Goal: Transaction & Acquisition: Obtain resource

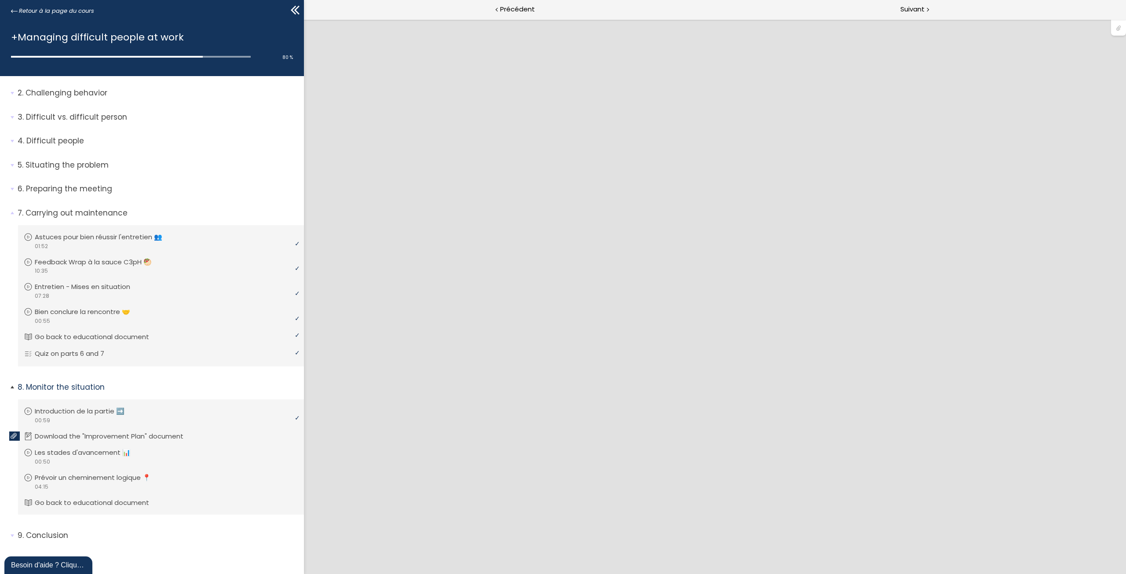
click at [245, 438] on link "Download the "Improvement Plan" document" at bounding box center [160, 437] width 272 height 10
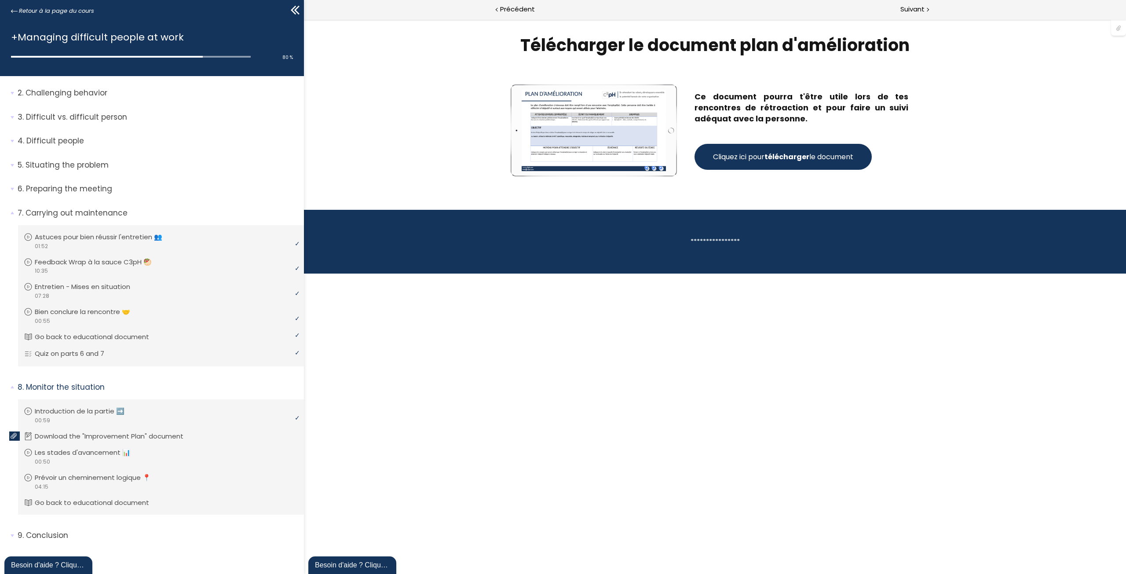
click at [751, 158] on span "Cliquez ici pour télécharger le document" at bounding box center [783, 156] width 140 height 11
click at [807, 158] on strong "télécharger" at bounding box center [787, 157] width 45 height 10
click at [916, 6] on span "Suivant" at bounding box center [913, 9] width 24 height 11
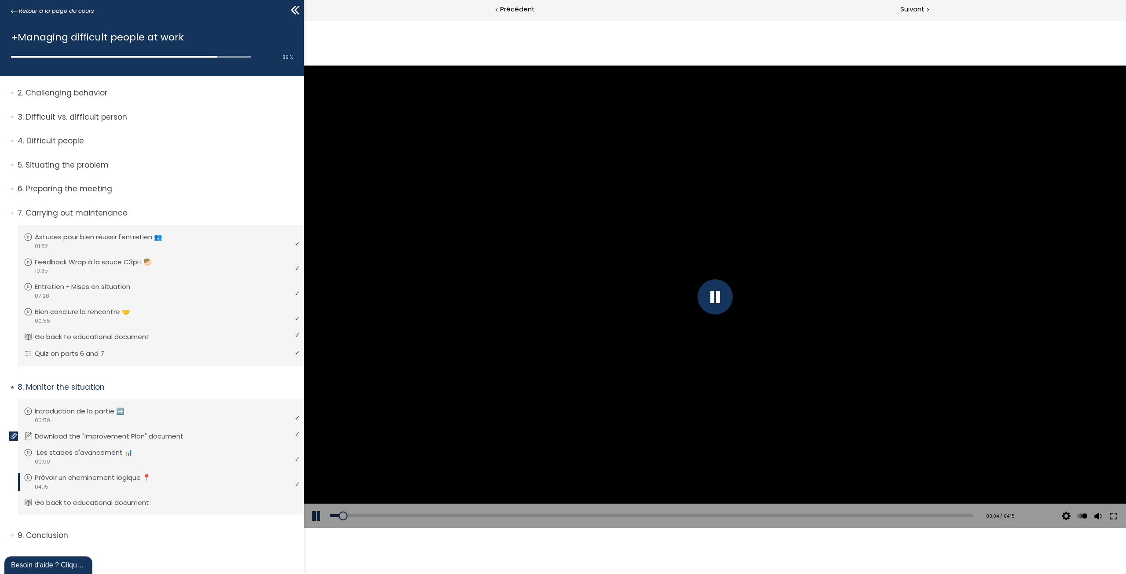
click at [158, 450] on link "Les stades d'avancement 📊" at bounding box center [160, 453] width 272 height 10
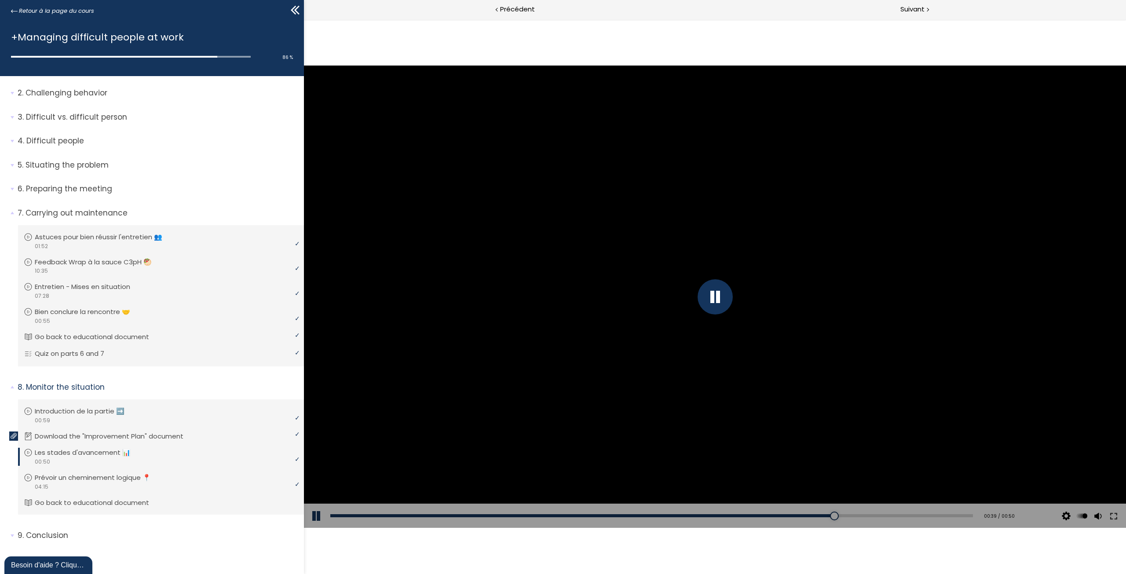
click at [803, 518] on div "Add chapter 00:33" at bounding box center [651, 516] width 643 height 25
click at [803, 514] on div "00:36" at bounding box center [651, 515] width 643 height 3
click at [796, 515] on div "00:36" at bounding box center [651, 515] width 643 height 3
click at [768, 514] on div "00:34" at bounding box center [651, 515] width 643 height 3
click at [759, 514] on div "00:33" at bounding box center [651, 515] width 643 height 3
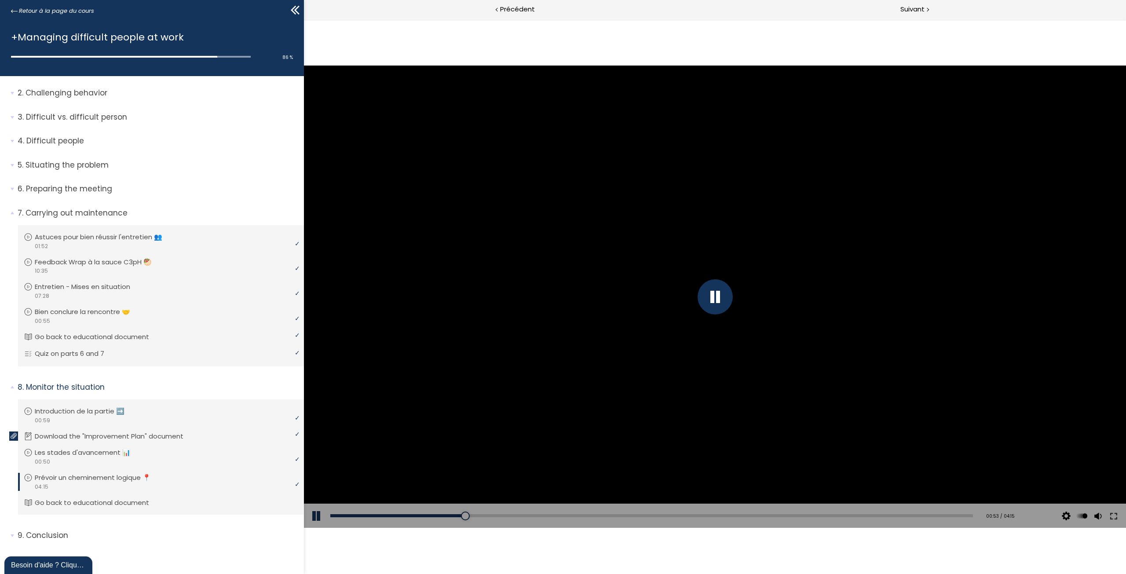
click at [718, 300] on div at bounding box center [715, 296] width 35 height 35
click at [718, 300] on div at bounding box center [715, 297] width 822 height 462
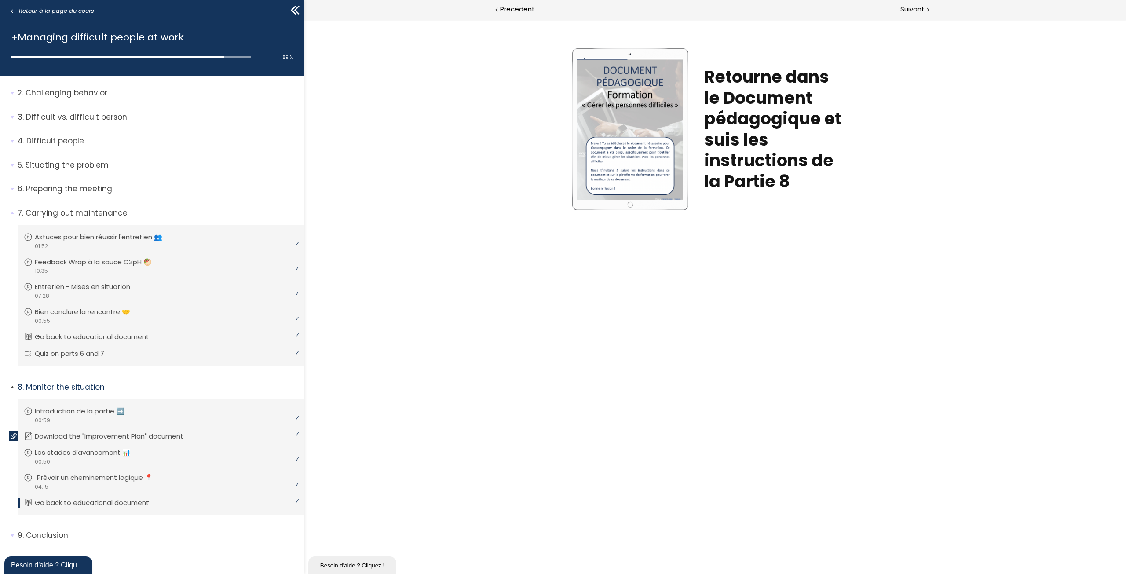
click at [199, 485] on div "video 04:15" at bounding box center [160, 487] width 272 height 8
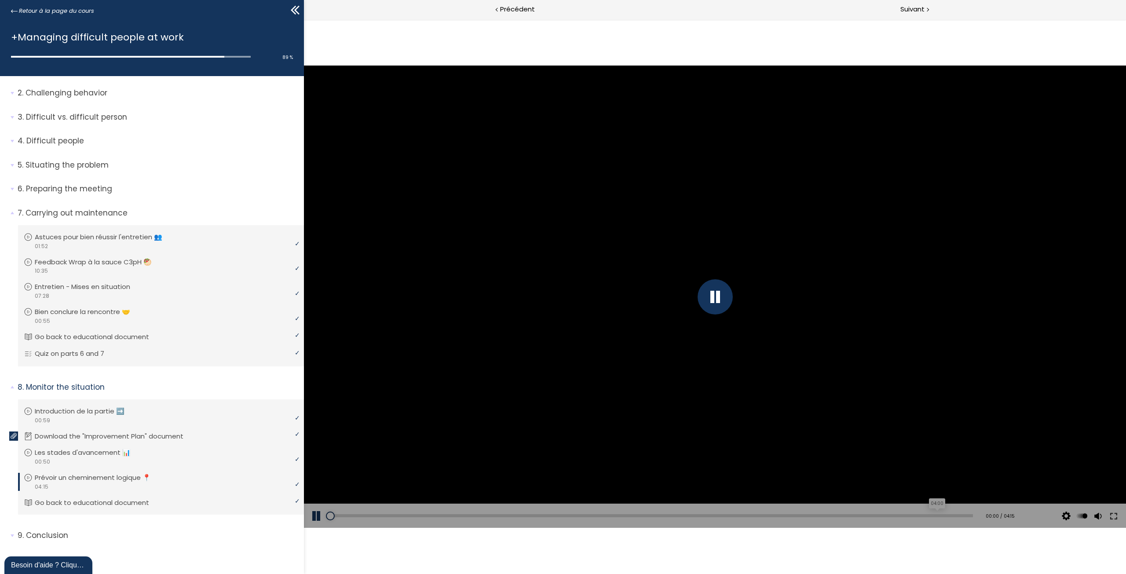
click at [939, 516] on div "04:00" at bounding box center [651, 515] width 643 height 3
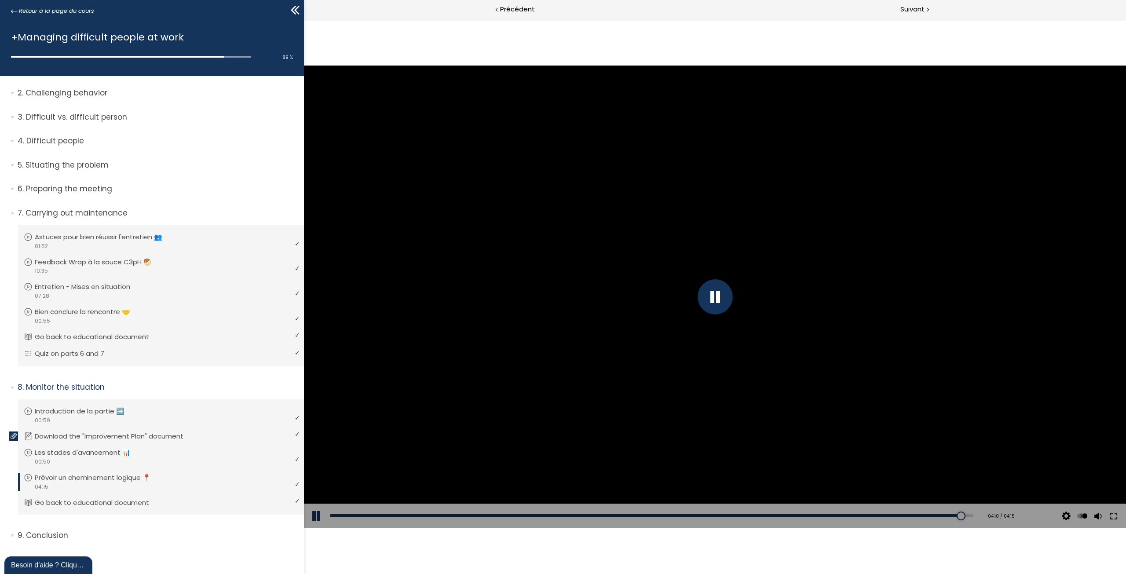
click at [722, 303] on div at bounding box center [715, 296] width 35 height 35
click at [722, 303] on div at bounding box center [715, 297] width 822 height 462
click at [722, 303] on div at bounding box center [715, 296] width 35 height 35
click at [722, 303] on div at bounding box center [715, 297] width 822 height 462
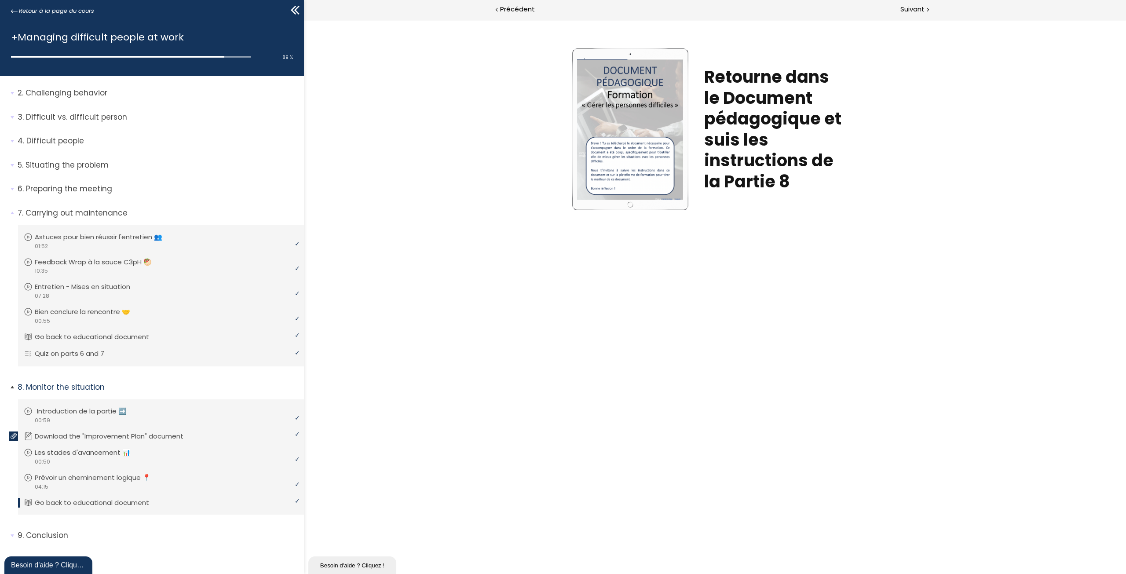
scroll to position [29, 0]
click at [46, 535] on p "Conclusion" at bounding box center [158, 534] width 280 height 11
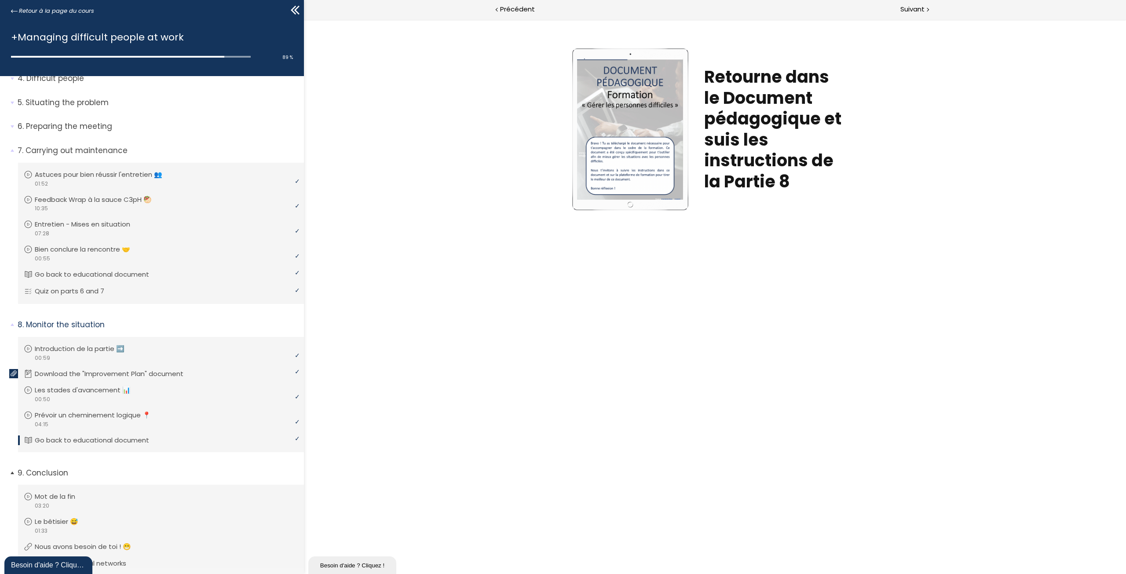
scroll to position [146, 0]
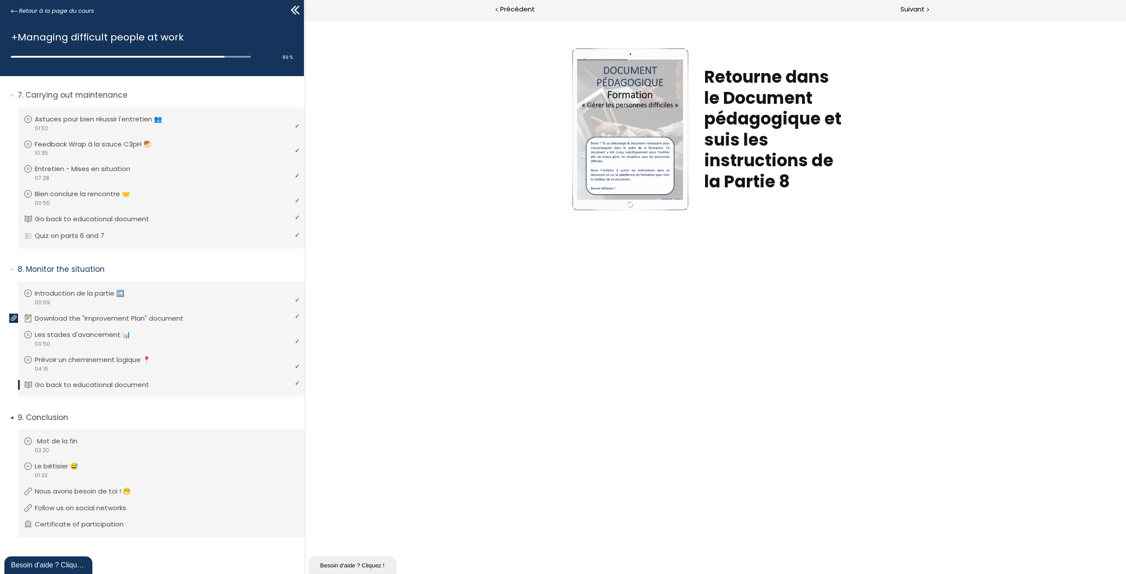
click at [99, 439] on link "Mot de la fin" at bounding box center [160, 442] width 272 height 10
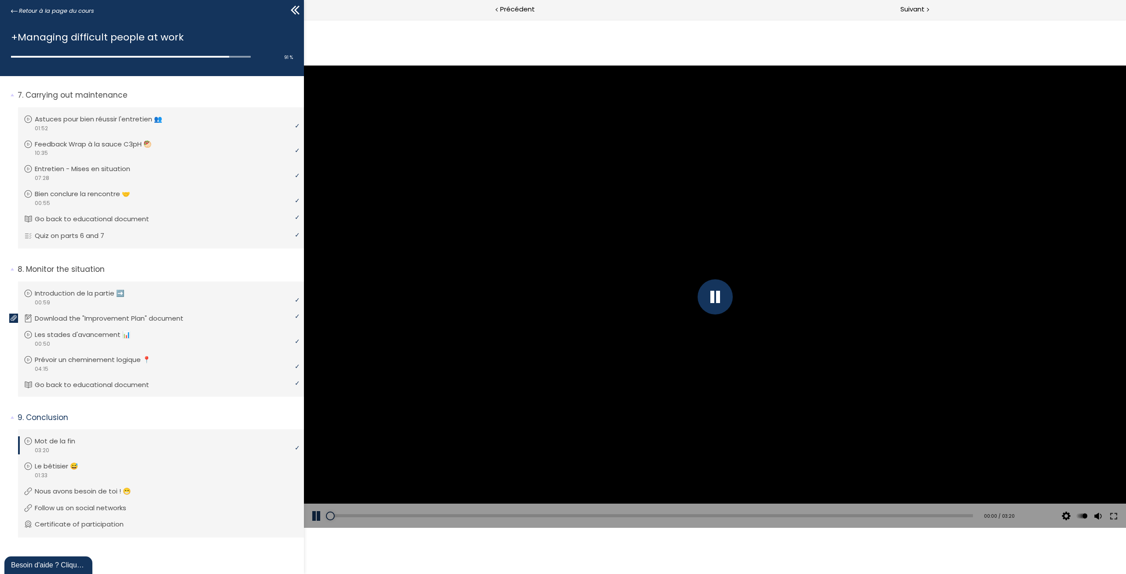
click at [703, 309] on div at bounding box center [715, 296] width 35 height 35
click at [704, 305] on div at bounding box center [715, 296] width 35 height 35
click at [436, 515] on div "00:32" at bounding box center [651, 515] width 643 height 3
click at [468, 514] on div "00:42" at bounding box center [651, 515] width 643 height 3
click at [447, 516] on div "00:36" at bounding box center [651, 515] width 643 height 3
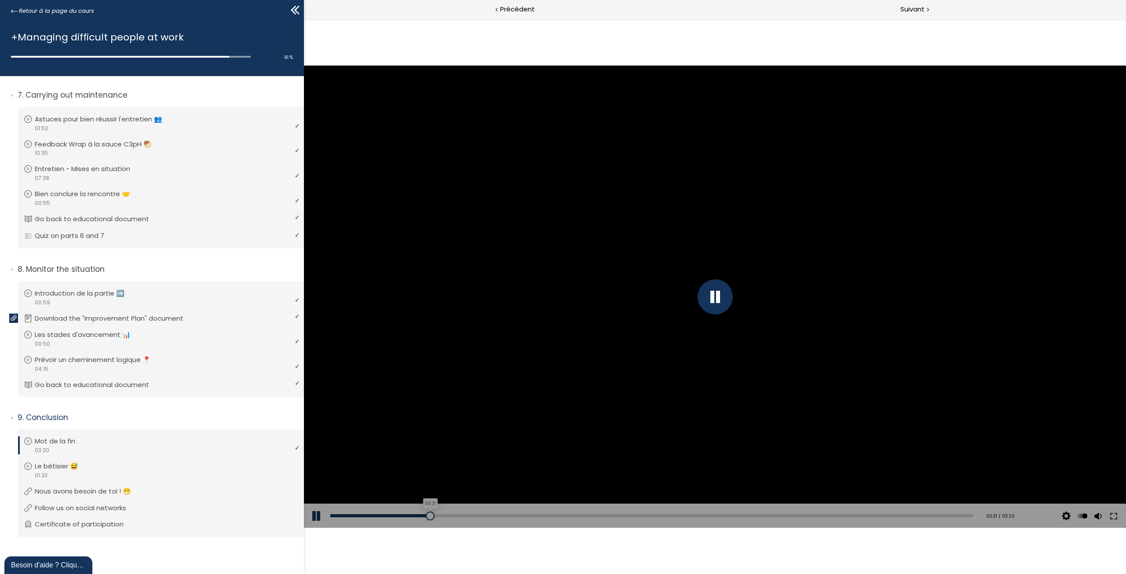
click at [431, 516] on div "00:31" at bounding box center [651, 515] width 643 height 3
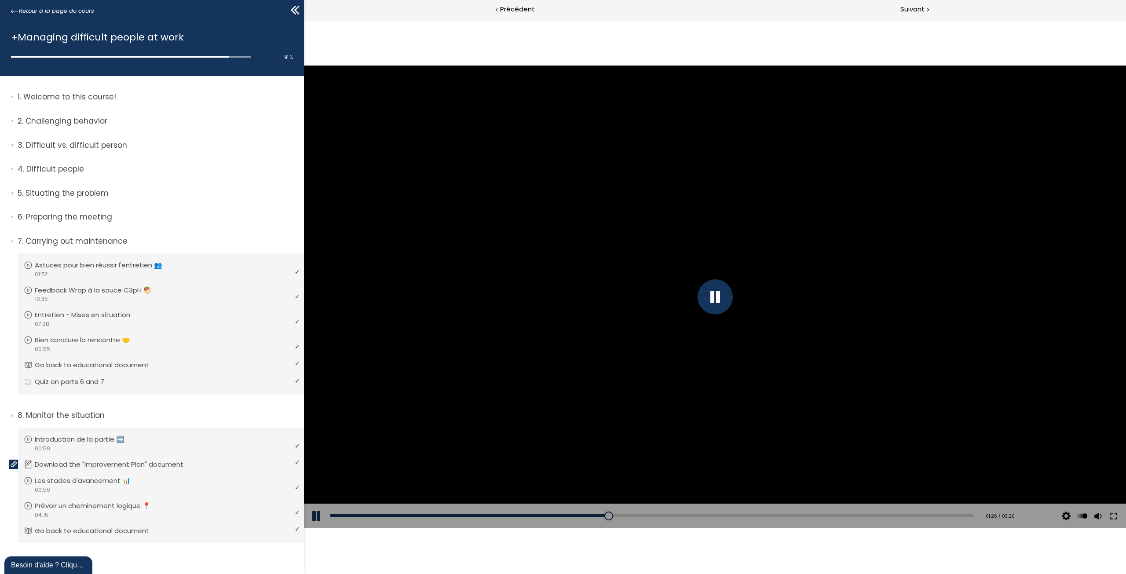
click at [718, 298] on div at bounding box center [715, 296] width 35 height 35
click at [718, 298] on div at bounding box center [715, 297] width 822 height 462
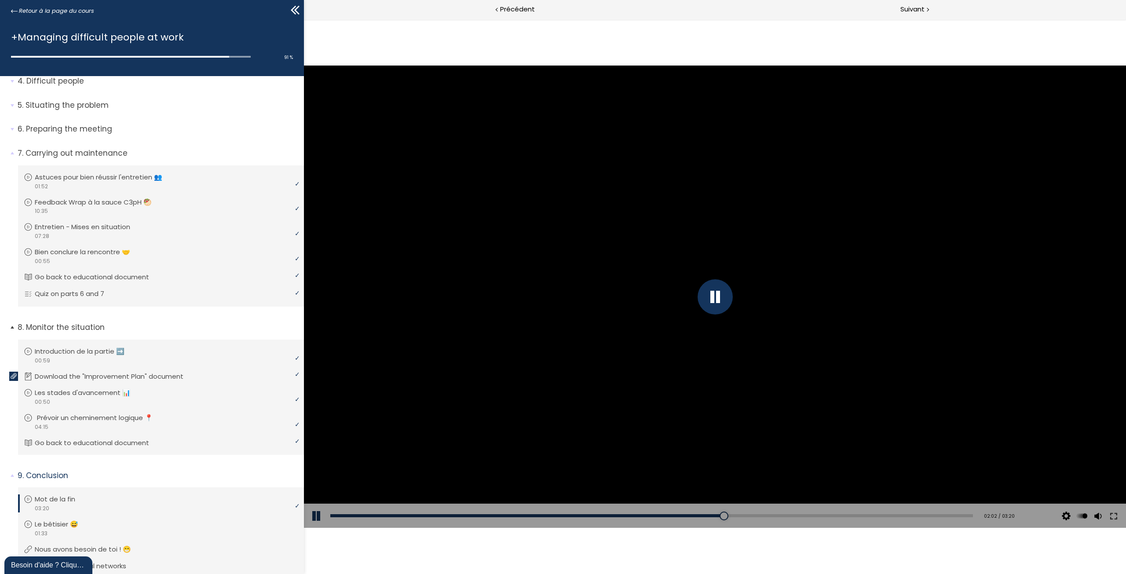
scroll to position [146, 0]
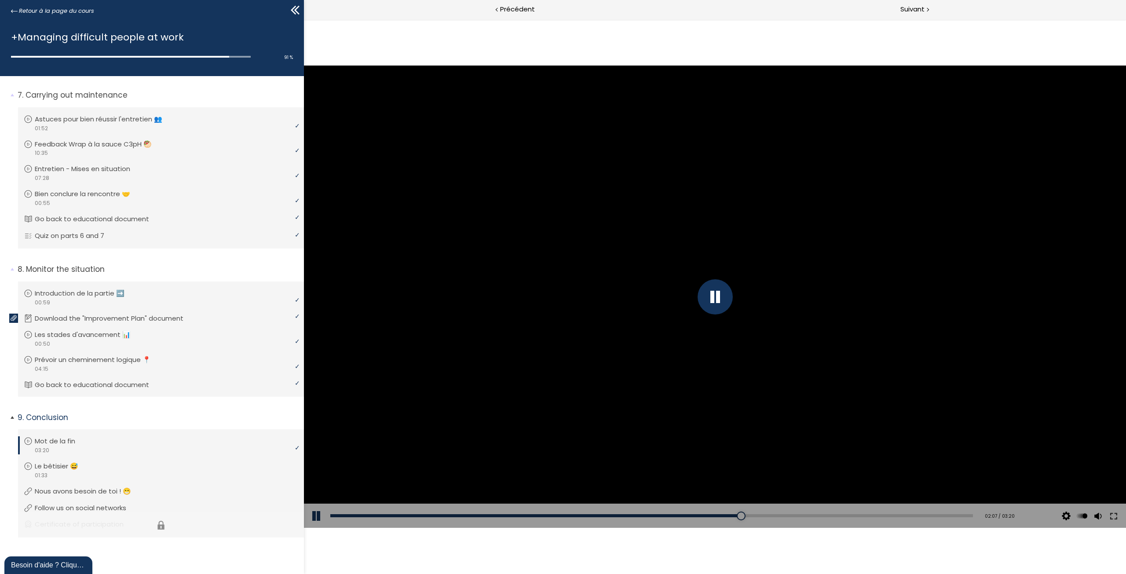
click at [67, 523] on li "Vous devez avoir terminé l'unité (Attestation de participation) pour pouvoir co…" at bounding box center [161, 525] width 286 height 25
click at [98, 523] on li "Vous devez avoir terminé l'unité (Attestation de participation) pour pouvoir co…" at bounding box center [161, 525] width 286 height 25
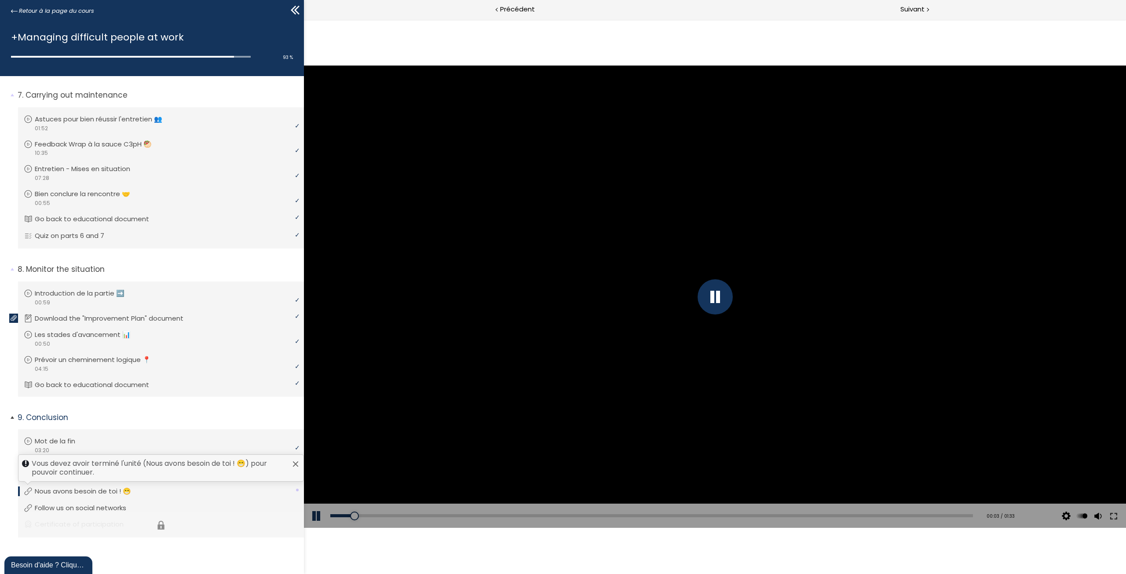
click at [110, 523] on li "Vous devez avoir terminé l'unité (Attestation de participation) pour pouvoir co…" at bounding box center [161, 525] width 286 height 25
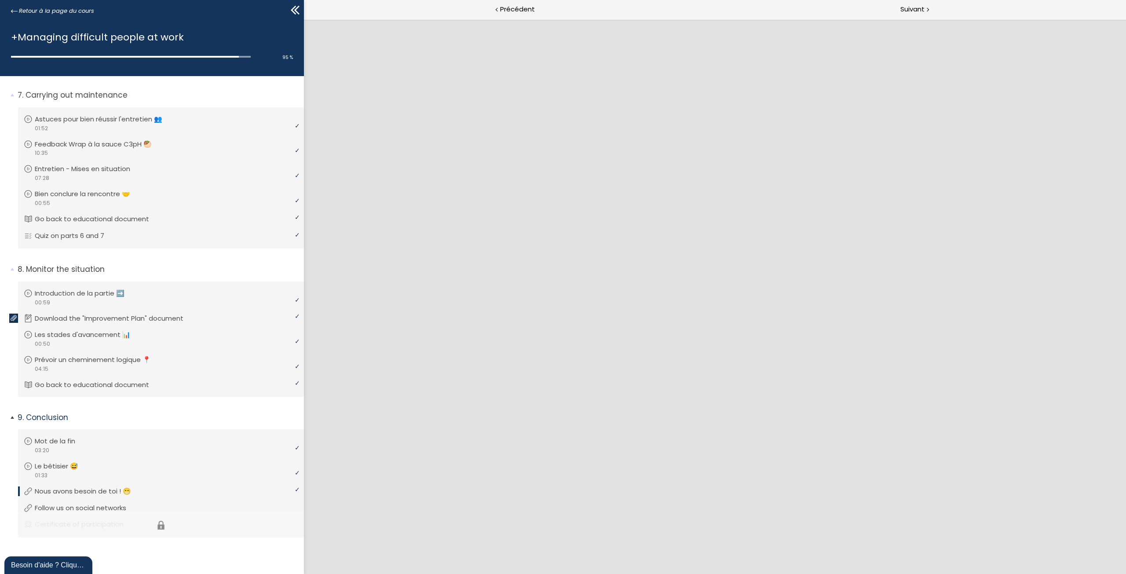
click at [110, 523] on li "Vous devez avoir terminé l'unité (Attestation de participation) pour pouvoir co…" at bounding box center [161, 525] width 286 height 25
click at [114, 529] on div "certificate of completion" at bounding box center [160, 529] width 272 height 1
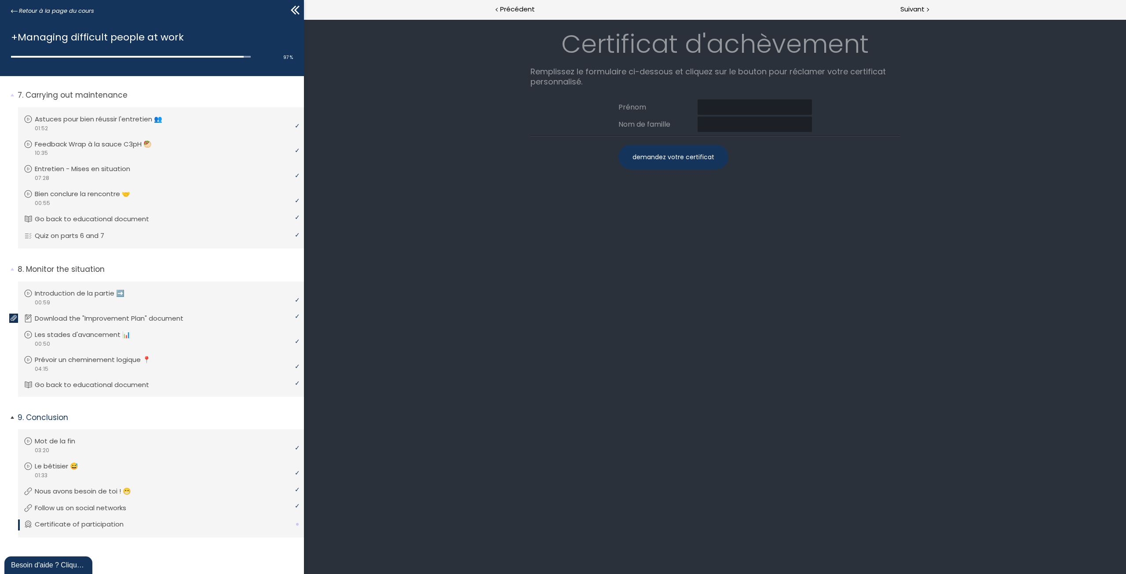
click at [115, 513] on li "Vous devez avoir terminé l'unité (Attestation de participation) pour pouvoir co…" at bounding box center [161, 525] width 286 height 25
click at [114, 493] on p "Nous avons besoin de toi ! 😁" at bounding box center [92, 492] width 110 height 10
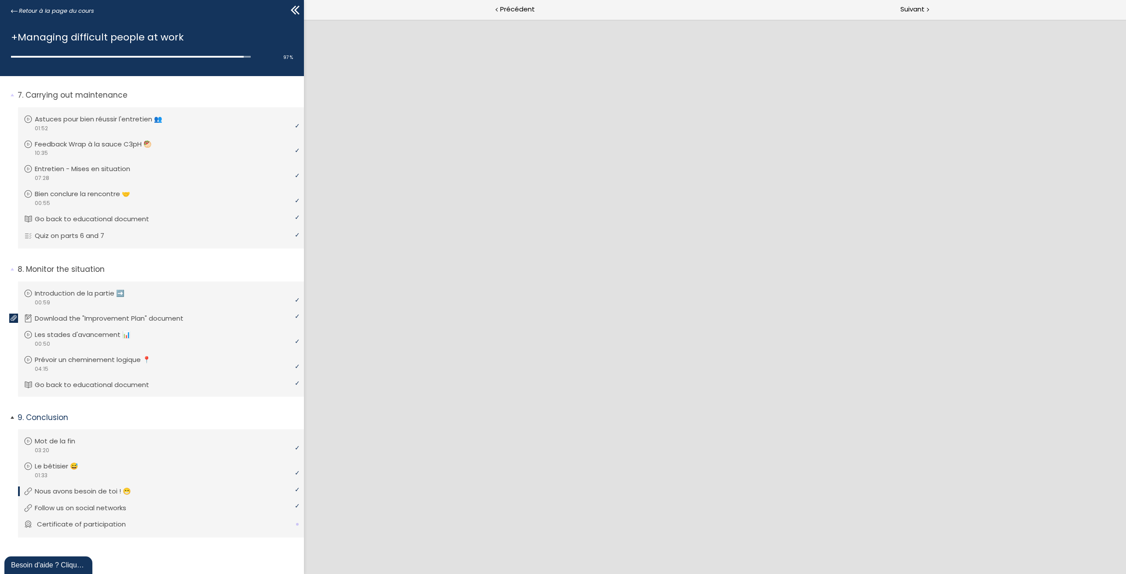
click at [103, 513] on li "Vous devez avoir terminé l'unité (Attestation de participation) pour pouvoir co…" at bounding box center [161, 525] width 286 height 25
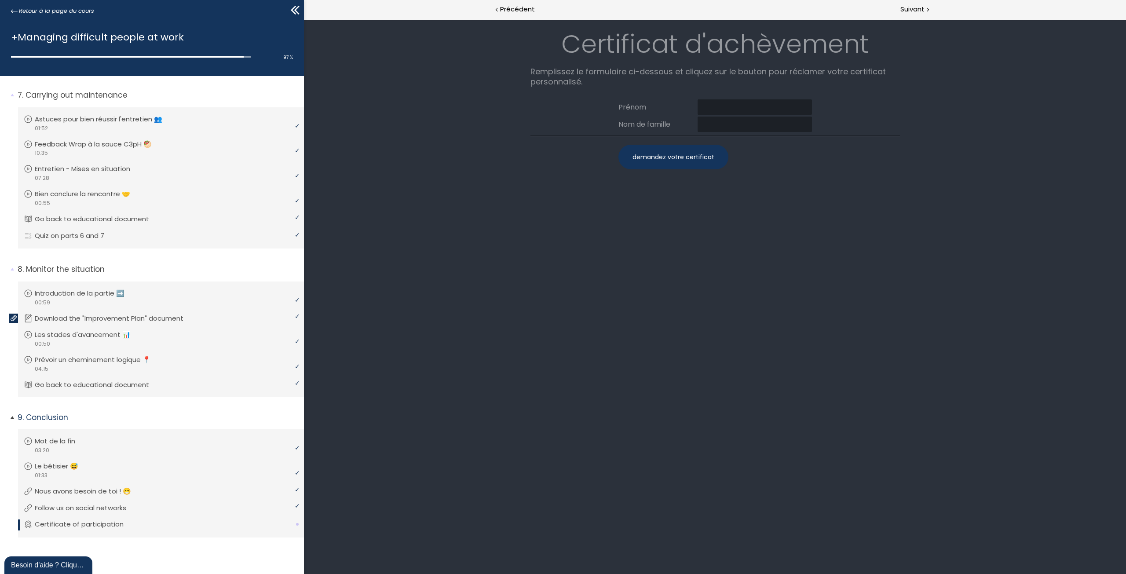
click at [102, 520] on p "Certificate of participation" at bounding box center [86, 525] width 102 height 10
click at [106, 509] on p "Follow us on social networks" at bounding box center [89, 508] width 105 height 10
click at [106, 509] on p "Follow us on social networks" at bounding box center [87, 508] width 105 height 10
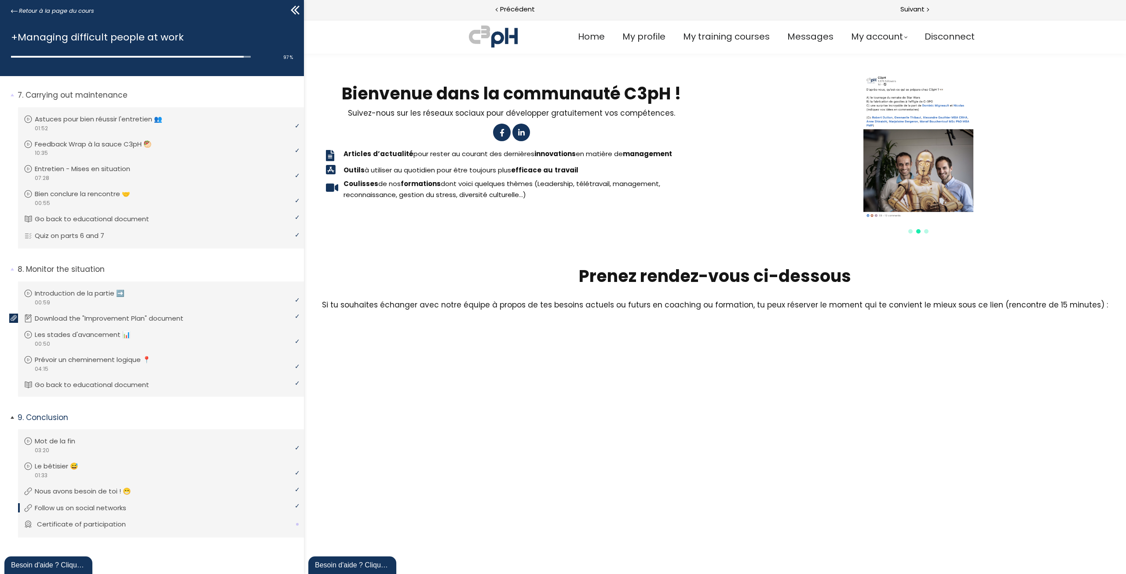
click at [107, 520] on p "Certificate of participation" at bounding box center [88, 525] width 102 height 10
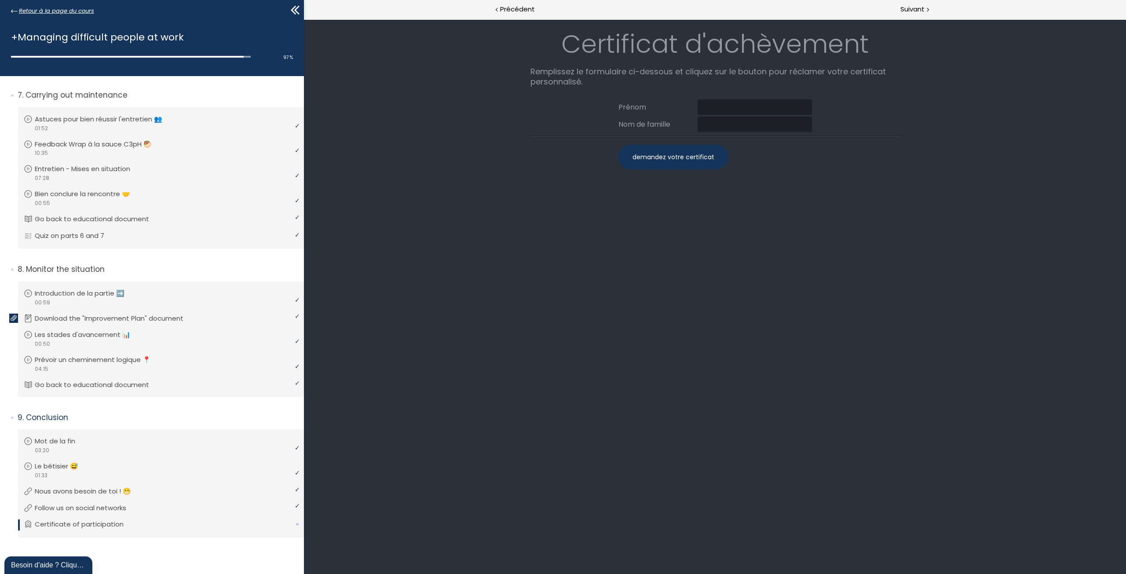
click at [29, 14] on span "Retour à la page du cours" at bounding box center [56, 11] width 75 height 10
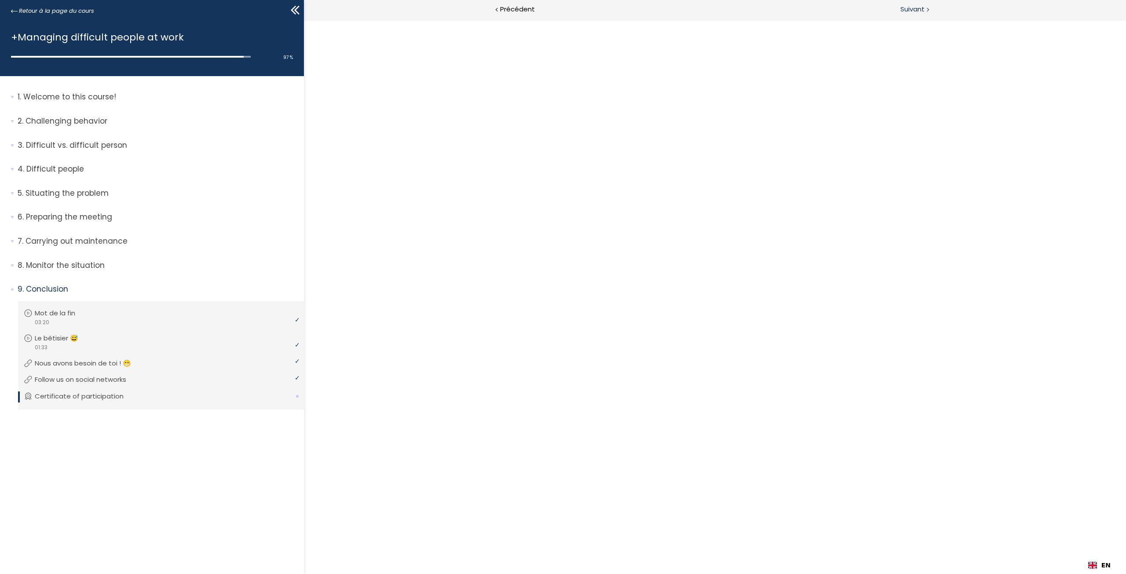
click at [930, 9] on div "Suivant" at bounding box center [920, 10] width 411 height 20
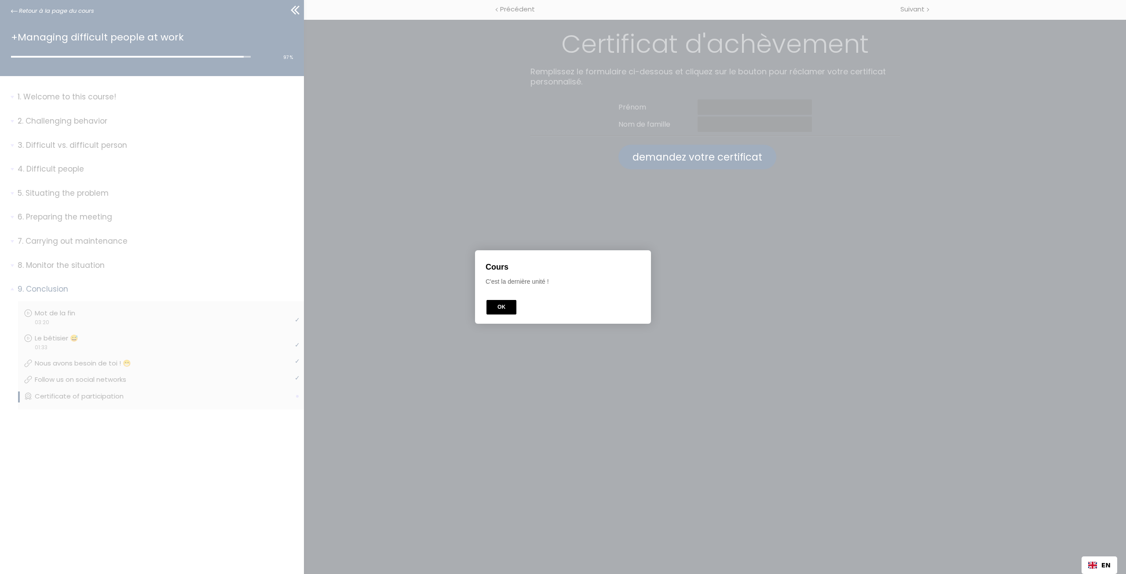
click at [505, 311] on button "OK" at bounding box center [502, 307] width 30 height 15
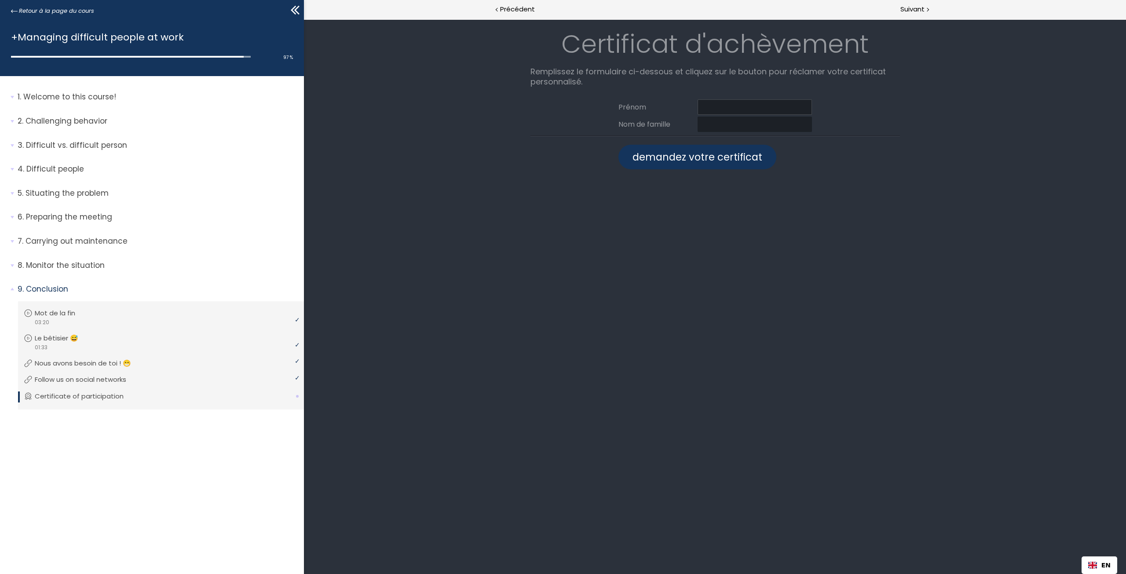
click at [726, 110] on input at bounding box center [755, 106] width 114 height 15
type input "Yuankang"
type input "Lu"
click at [688, 154] on div "demandez votre certificat" at bounding box center [698, 157] width 158 height 25
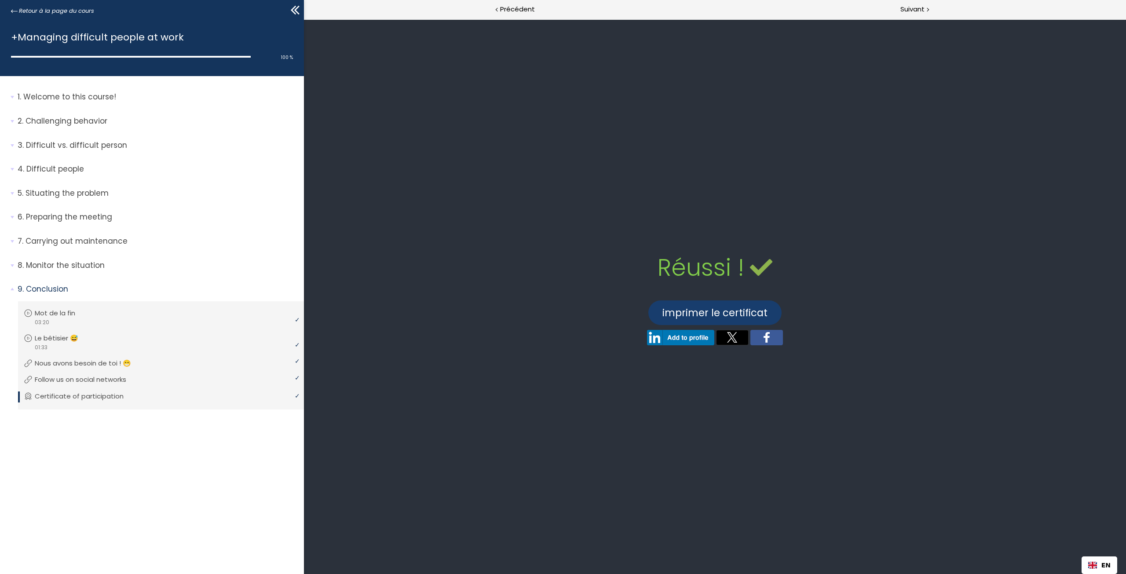
click at [732, 309] on link "imprimer le certificat" at bounding box center [715, 313] width 133 height 25
click at [58, 8] on span "Retour à la page du cours" at bounding box center [56, 11] width 75 height 10
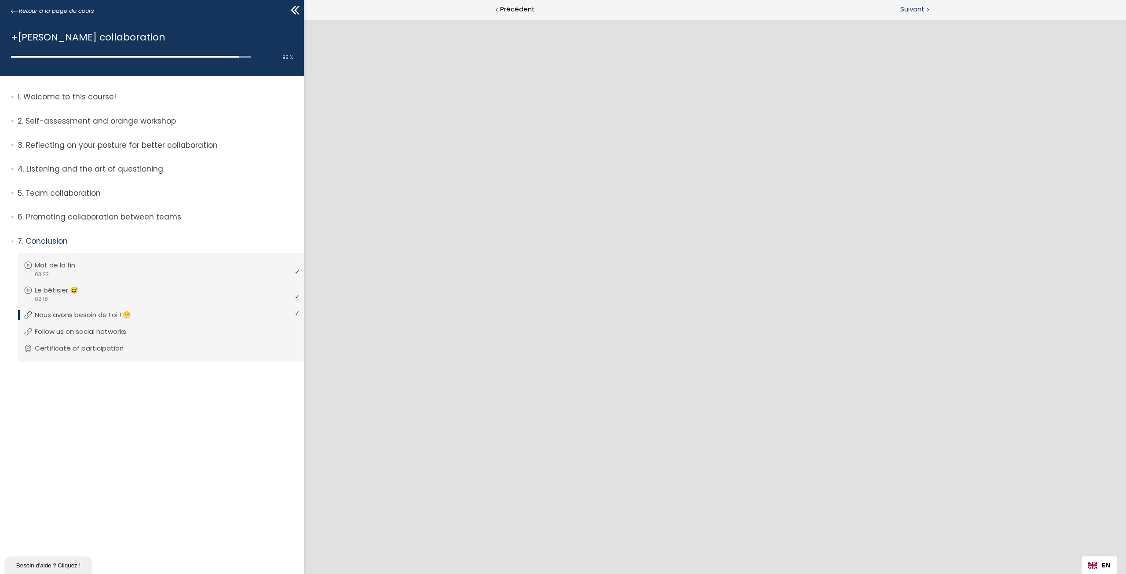
click at [925, 7] on div "Suivant" at bounding box center [920, 10] width 411 height 20
click at [920, 8] on span "Suivant" at bounding box center [913, 9] width 24 height 11
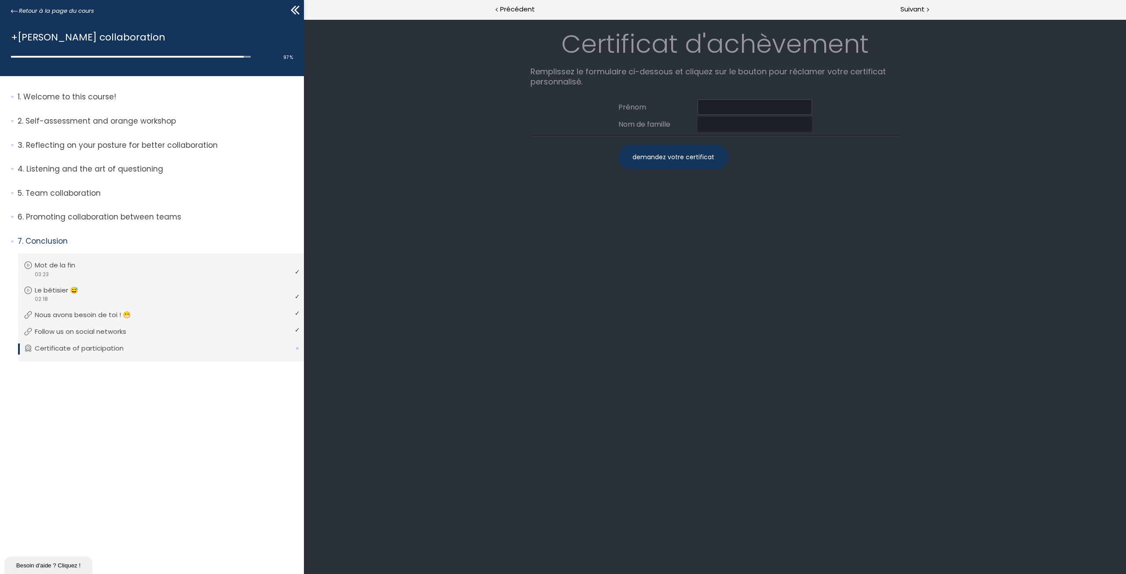
click at [726, 113] on input at bounding box center [755, 106] width 114 height 15
type input "Yuankang"
type input "Lu"
click at [697, 161] on div "demandez votre certificat" at bounding box center [674, 157] width 110 height 25
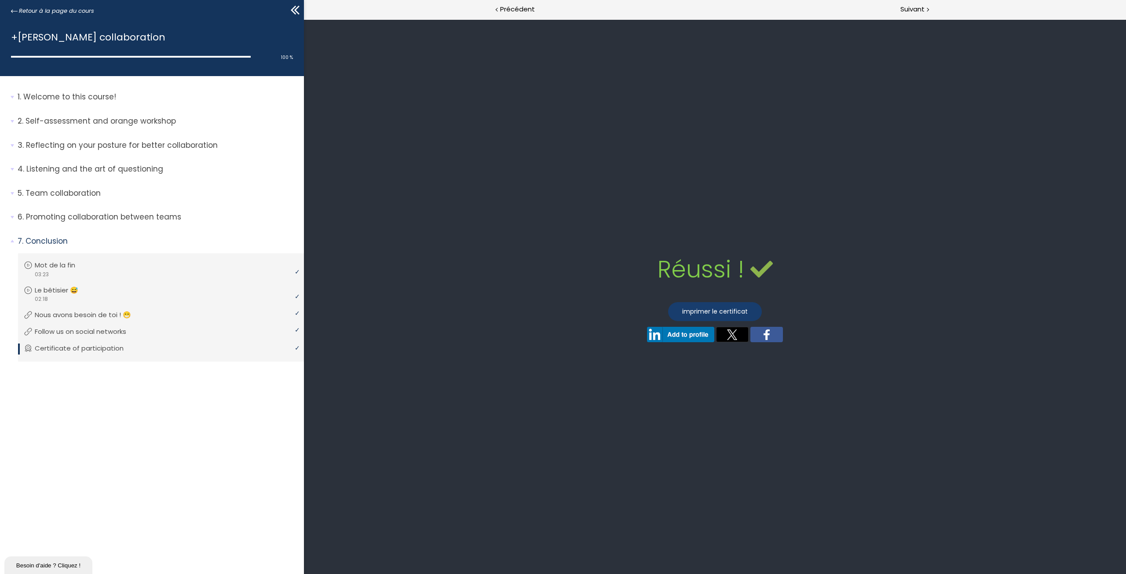
click at [712, 314] on link "imprimer le certificat" at bounding box center [715, 311] width 94 height 19
click at [48, 6] on span "Retour à la page du cours" at bounding box center [56, 11] width 75 height 10
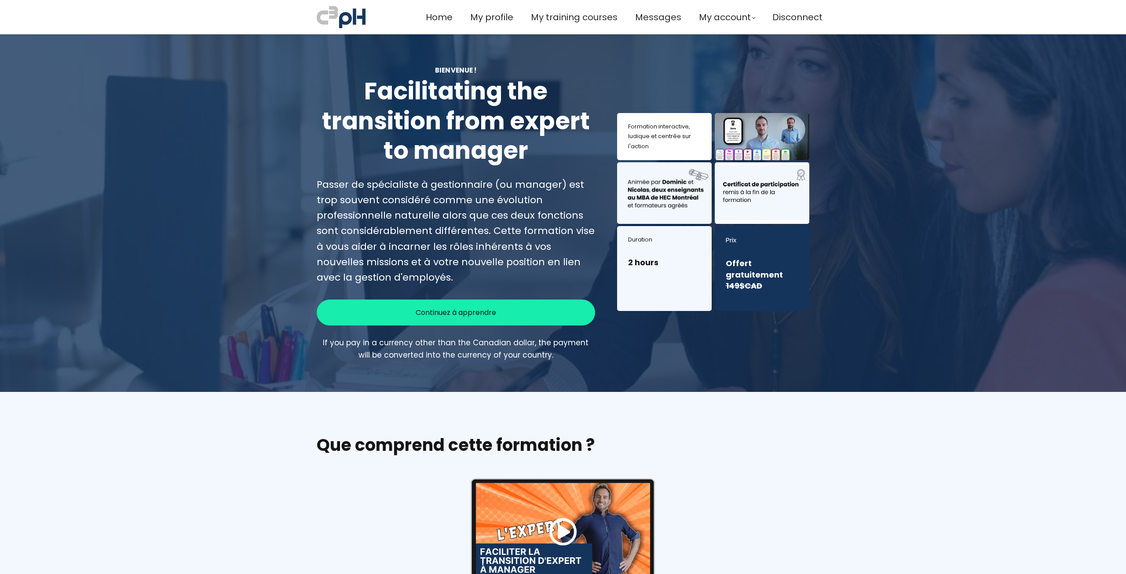
click at [503, 315] on div "Continuez à apprendre" at bounding box center [456, 313] width 279 height 26
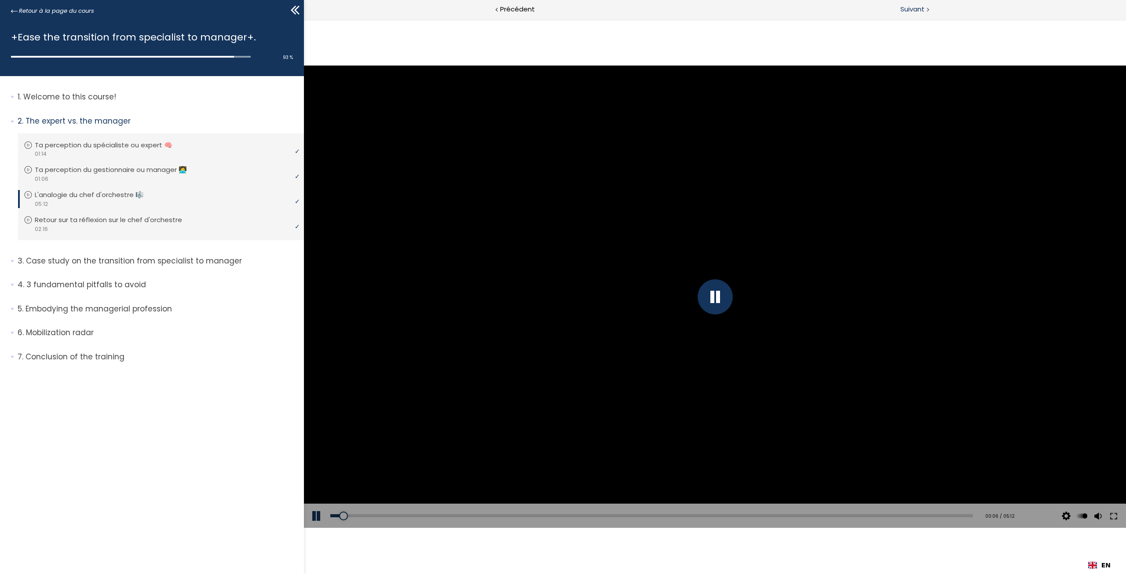
click at [921, 11] on span "Suivant" at bounding box center [913, 9] width 24 height 11
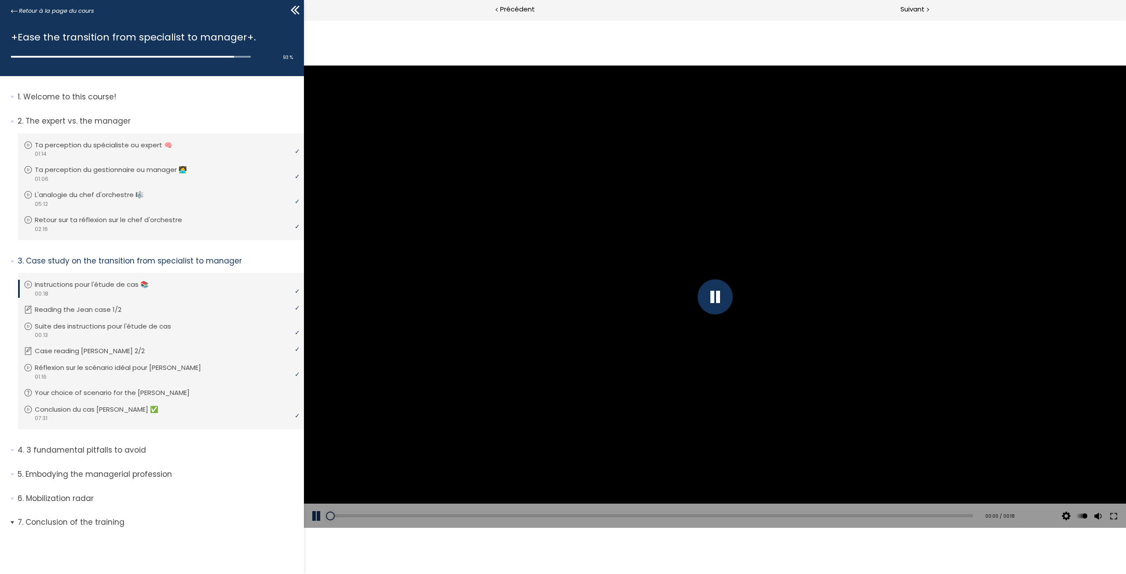
click at [88, 521] on p "Conclusion of the training" at bounding box center [158, 522] width 280 height 11
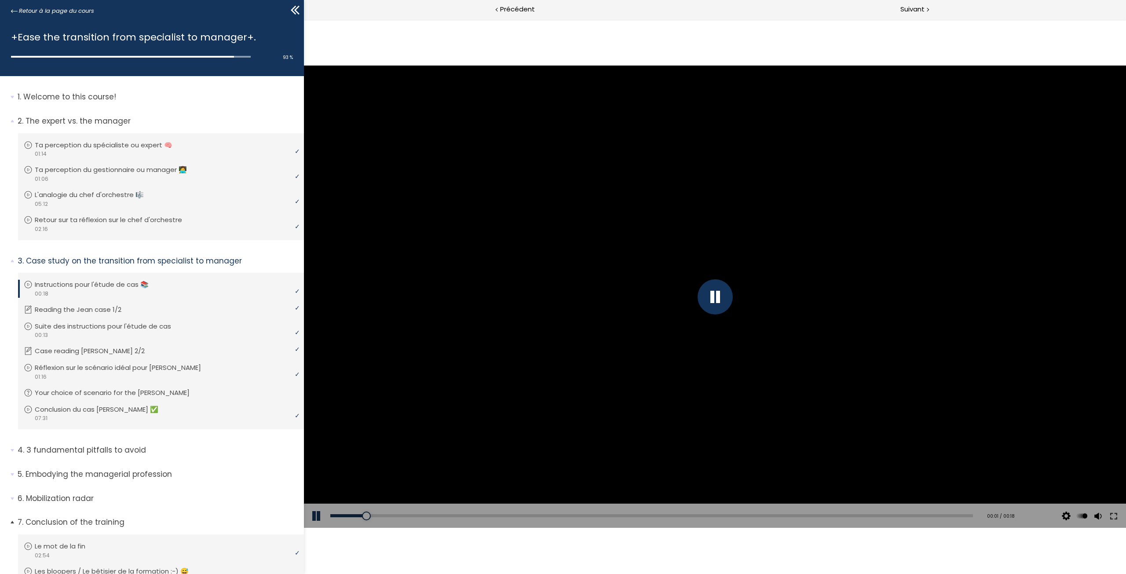
scroll to position [138, 0]
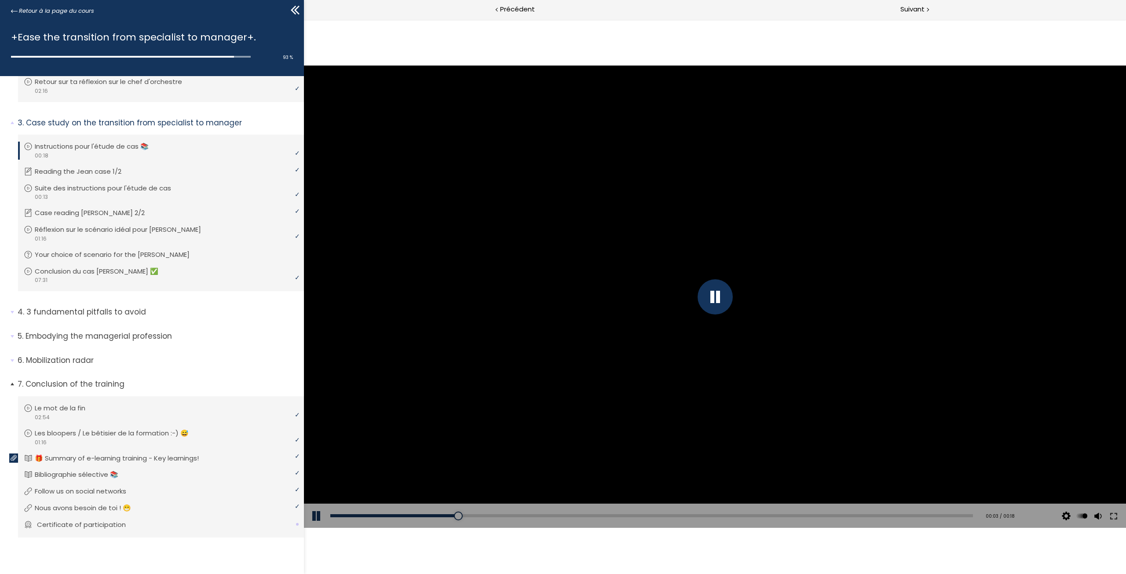
click at [253, 513] on li "Vous devez avoir terminé l'unité (Attestation de participation) pour pouvoir co…" at bounding box center [161, 525] width 286 height 25
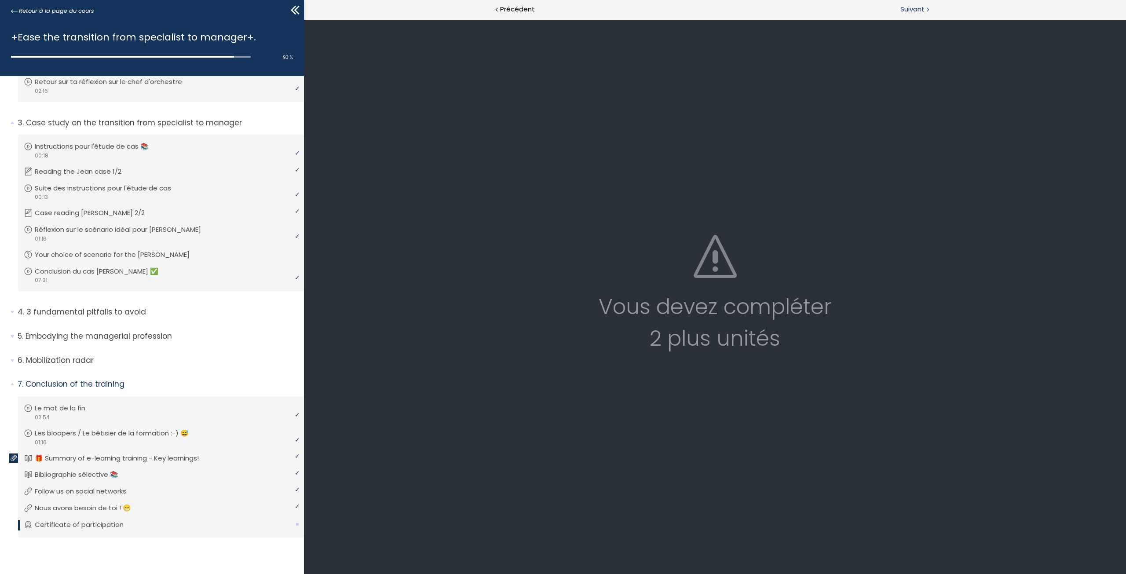
click at [917, 12] on span "Suivant" at bounding box center [913, 9] width 24 height 11
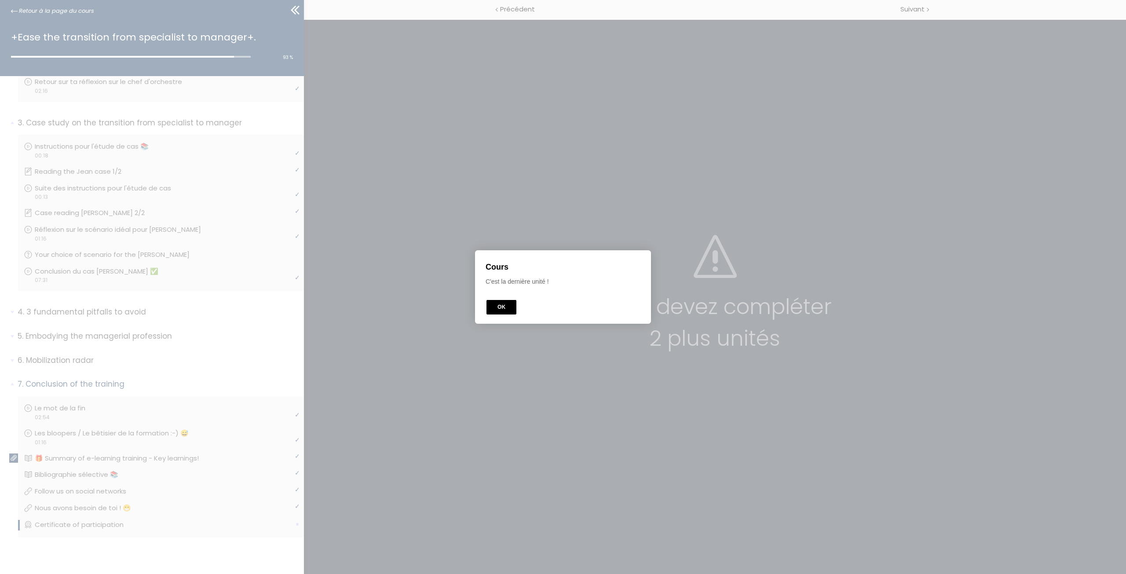
click at [488, 308] on button "OK" at bounding box center [502, 307] width 30 height 15
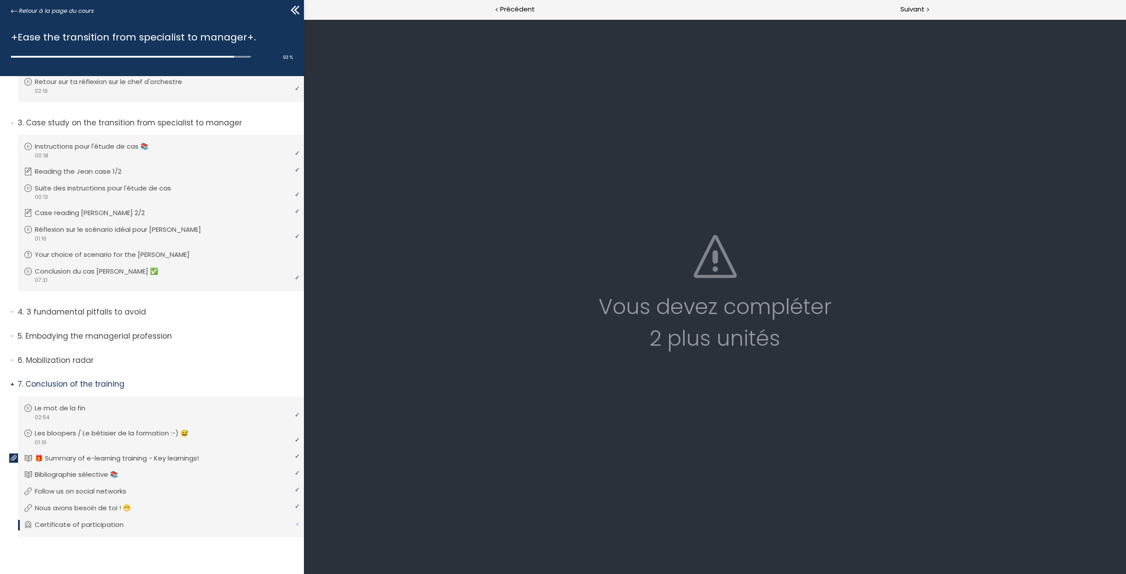
click at [171, 536] on li "Vous devez avoir terminé l'unité (Attestation de participation) pour pouvoir co…" at bounding box center [161, 525] width 286 height 25
click at [183, 510] on link "Nous avons besoin de toi ! 😁" at bounding box center [160, 508] width 272 height 10
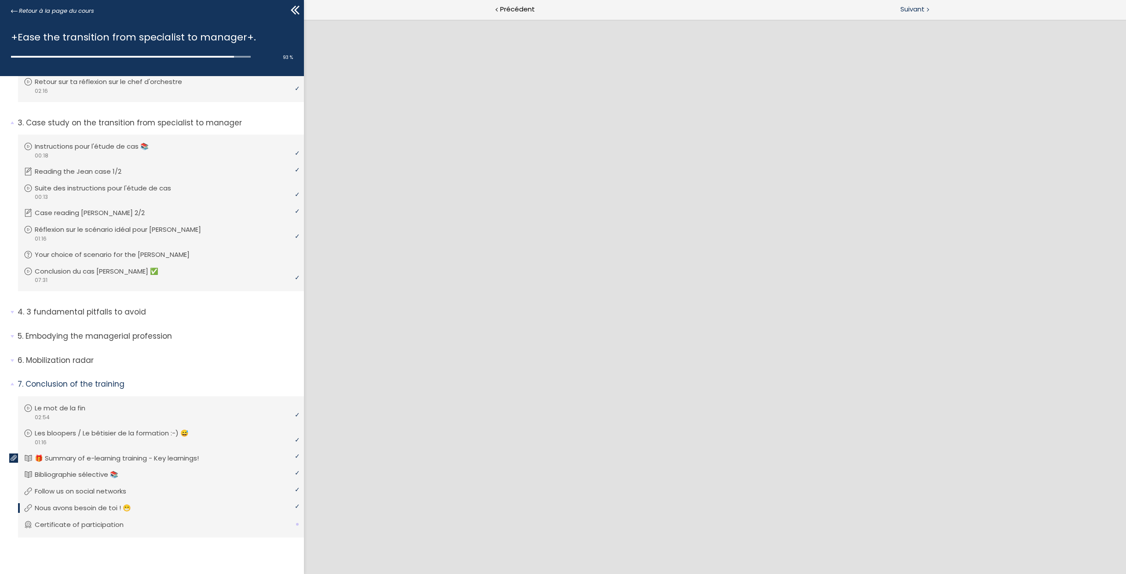
click at [921, 7] on span "Suivant" at bounding box center [913, 9] width 24 height 11
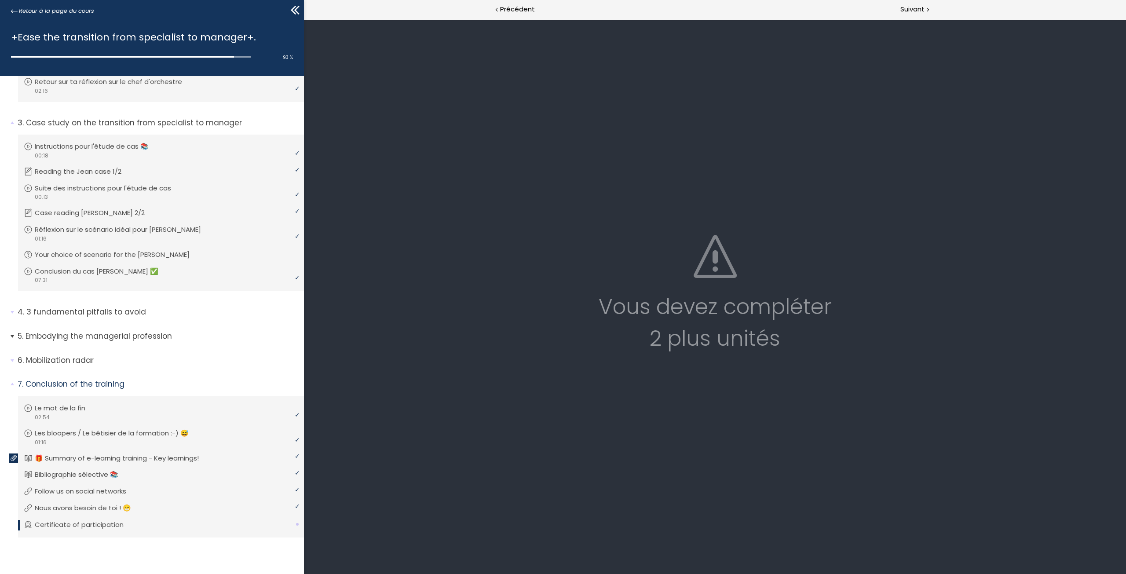
click at [13, 332] on span "5. Embodying the managerial profession" at bounding box center [157, 340] width 293 height 18
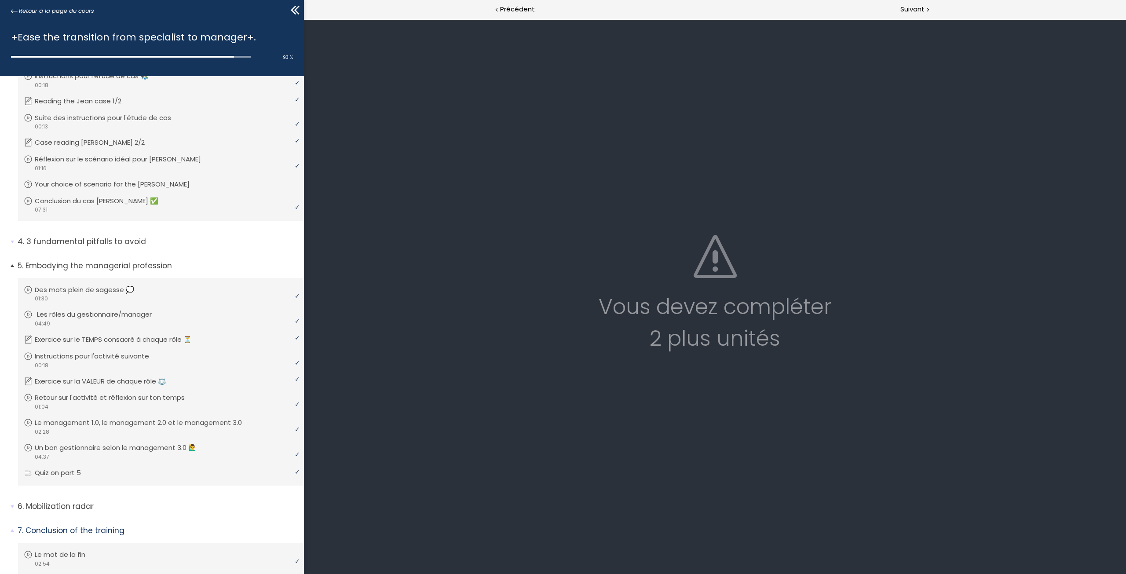
scroll to position [270, 0]
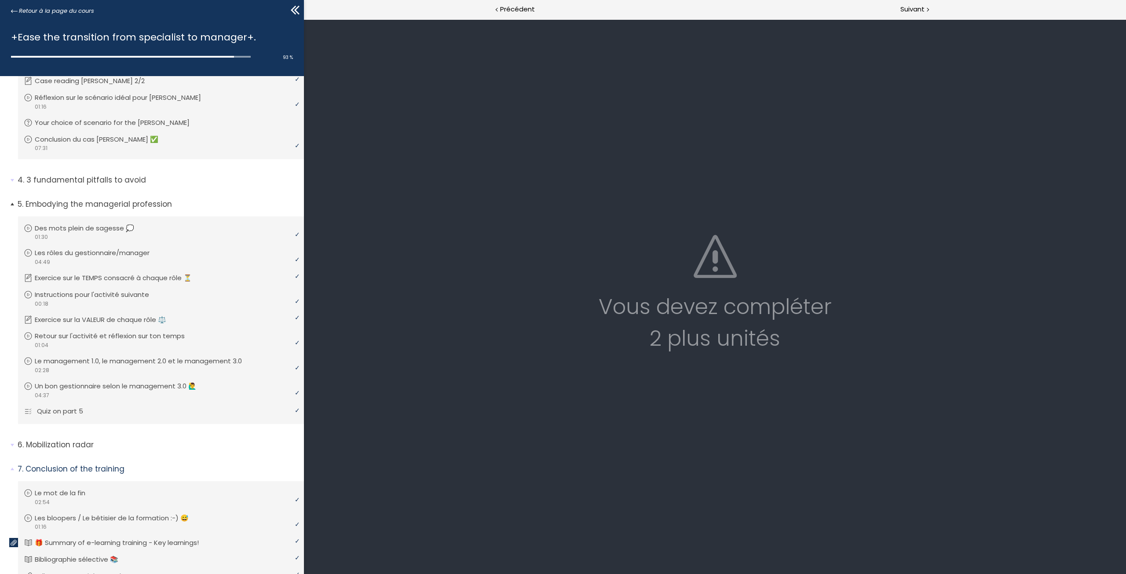
click at [188, 412] on link "Quiz on part 5" at bounding box center [160, 412] width 272 height 10
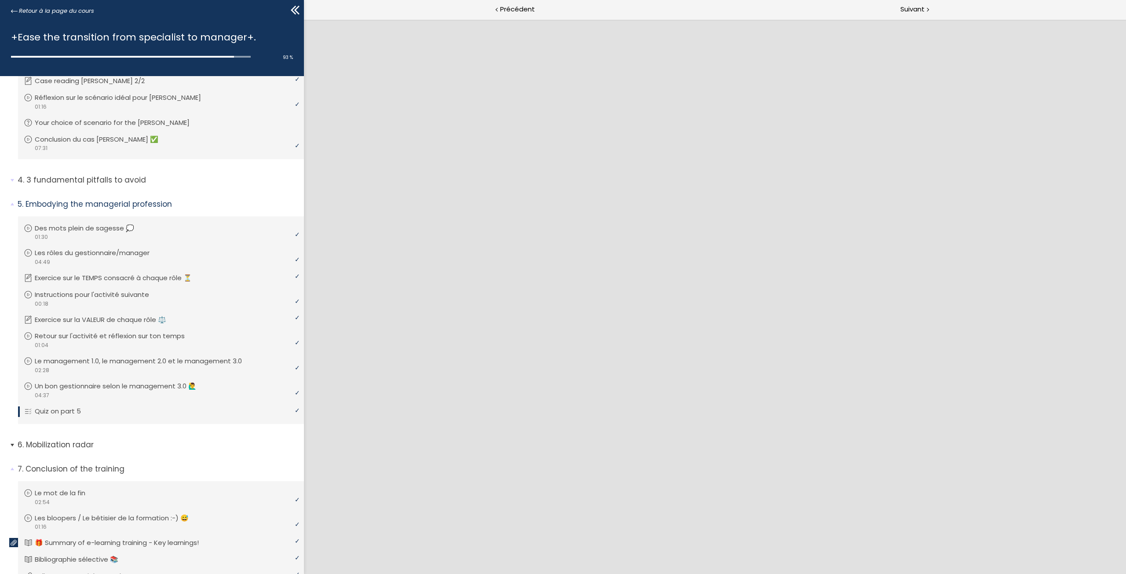
click at [10, 444] on li "6. Mobilization radar Vous devez avoir terminé l'unité (L'intérêt de parler "mo…" at bounding box center [152, 448] width 304 height 31
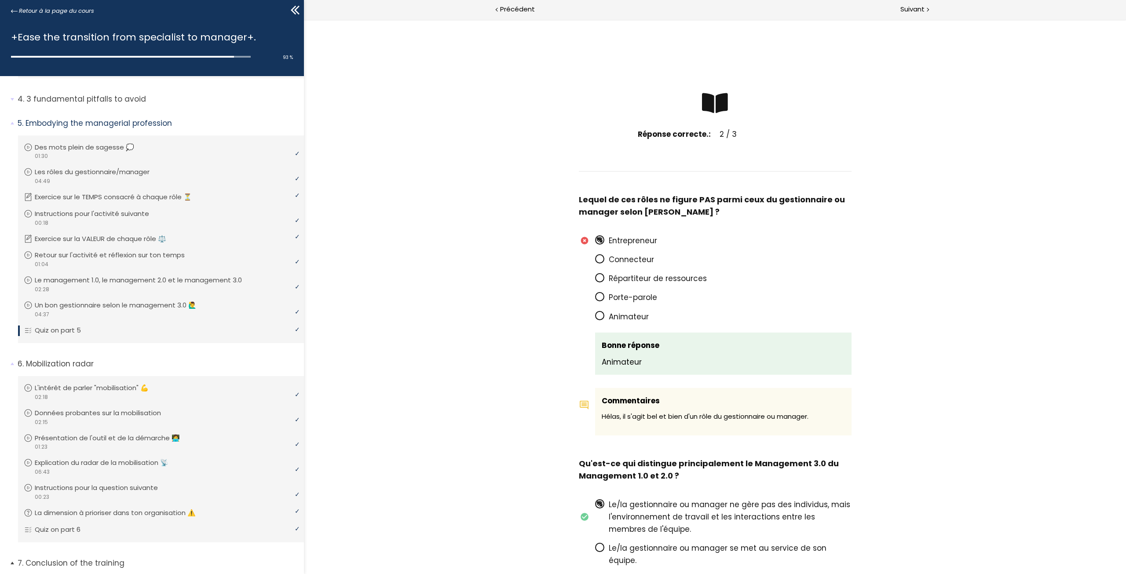
scroll to position [490, 0]
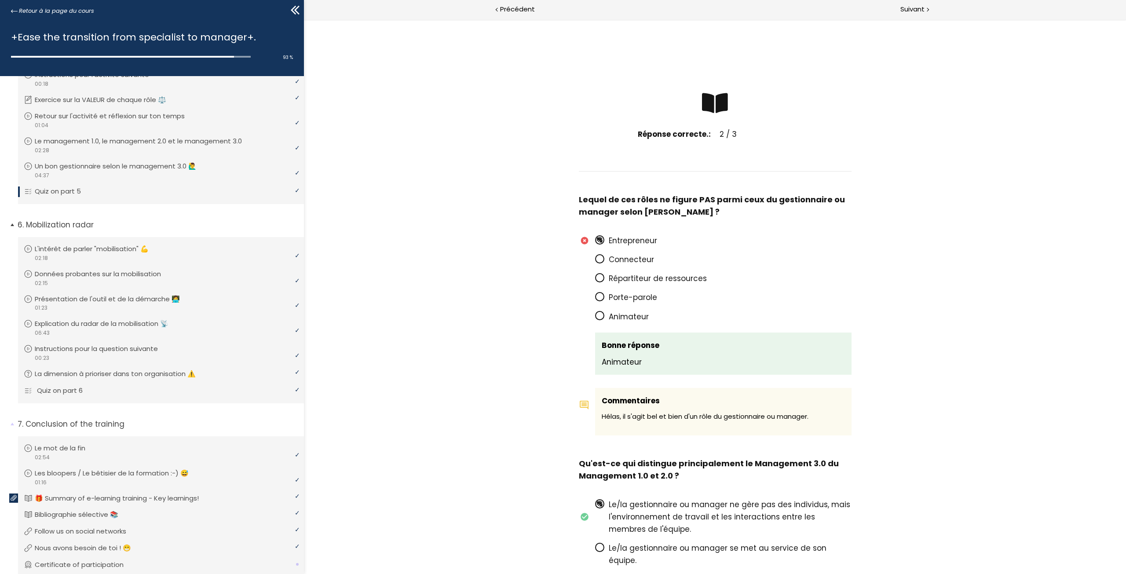
click at [198, 398] on li "Vous devez avoir terminé l'unité (Quiz sur la partie 6) pour pouvoir continuer.…" at bounding box center [161, 391] width 286 height 25
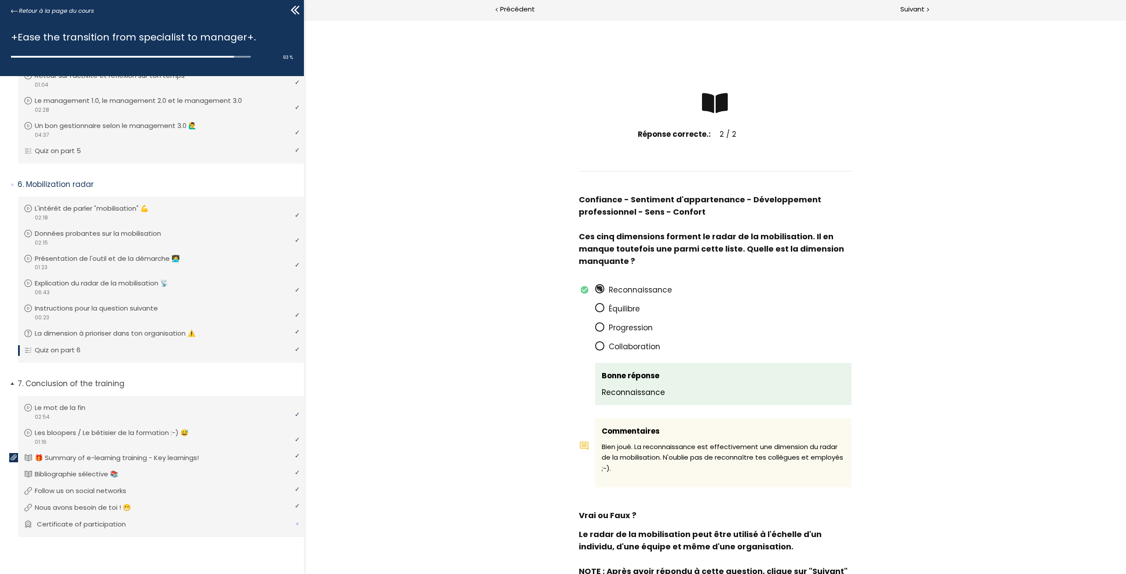
click at [172, 516] on li "Vous devez avoir terminé l'unité (Attestation de participation) pour pouvoir co…" at bounding box center [161, 525] width 286 height 25
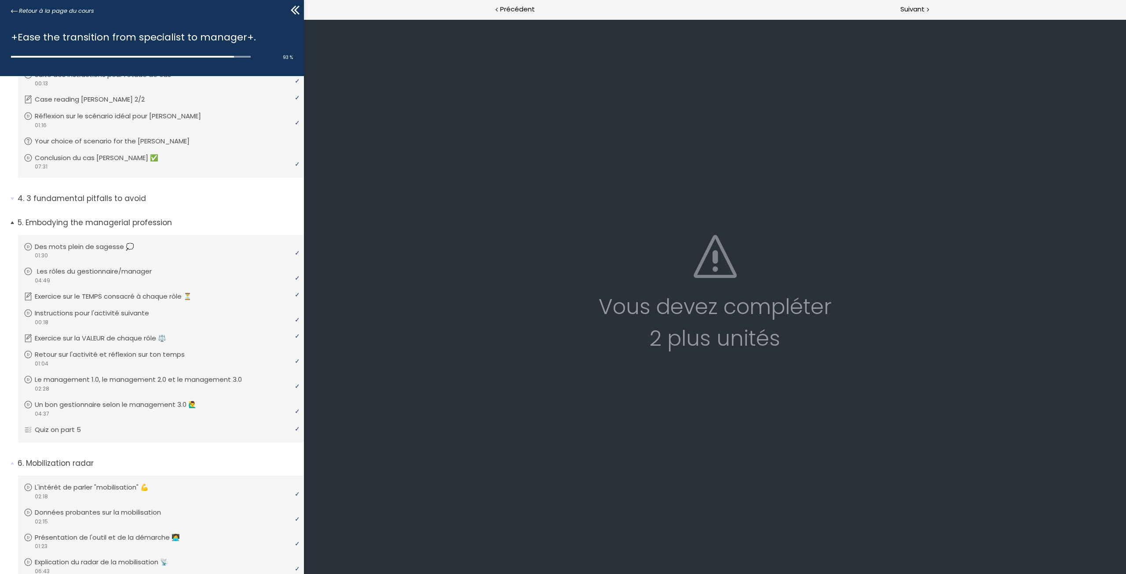
scroll to position [91, 0]
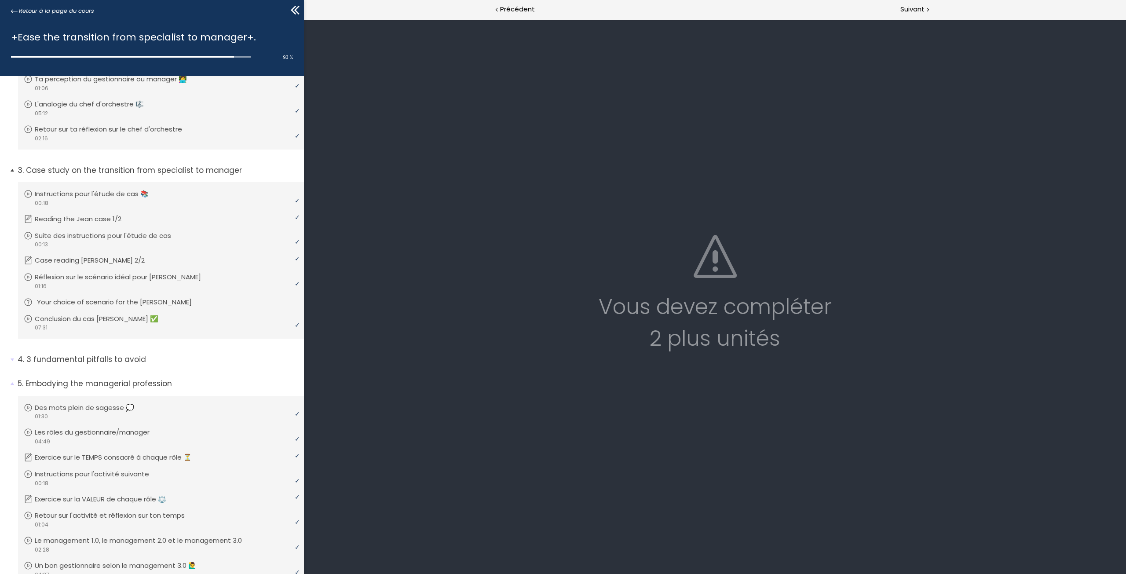
click at [172, 303] on p "Your choice of scenario for the Jean case" at bounding box center [121, 302] width 168 height 10
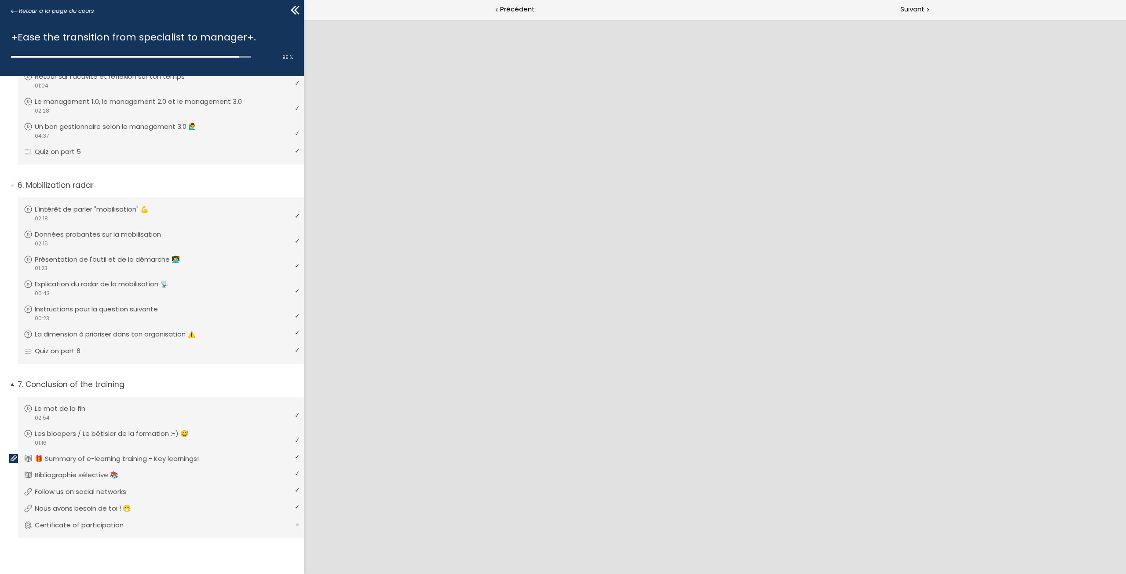
scroll to position [531, 0]
click at [134, 309] on p "Instructions pour la question suivante" at bounding box center [105, 309] width 136 height 10
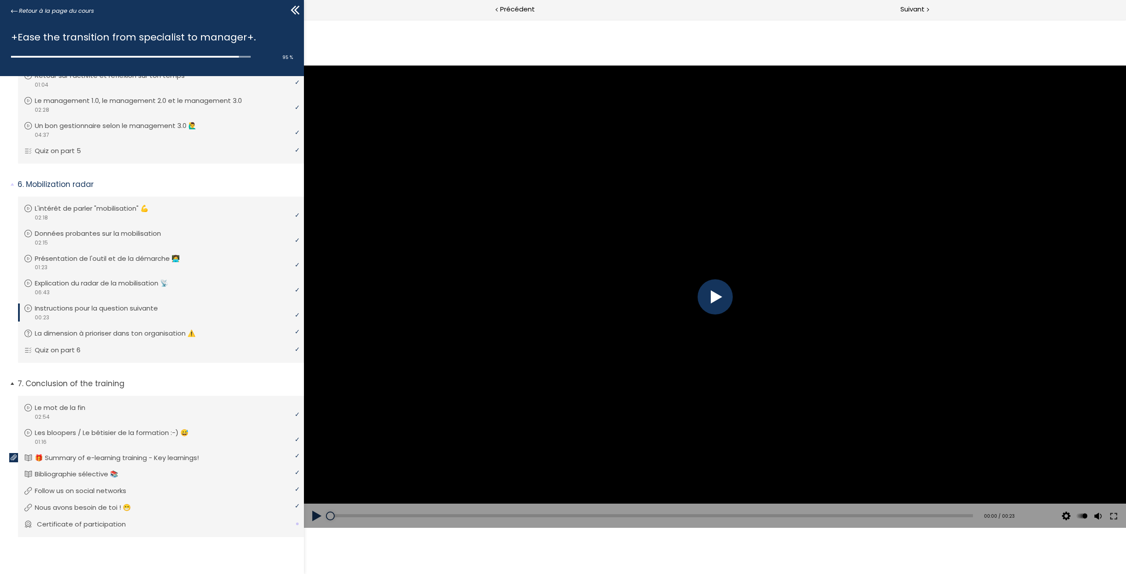
click at [115, 527] on p "Certificate of participation" at bounding box center [88, 525] width 102 height 10
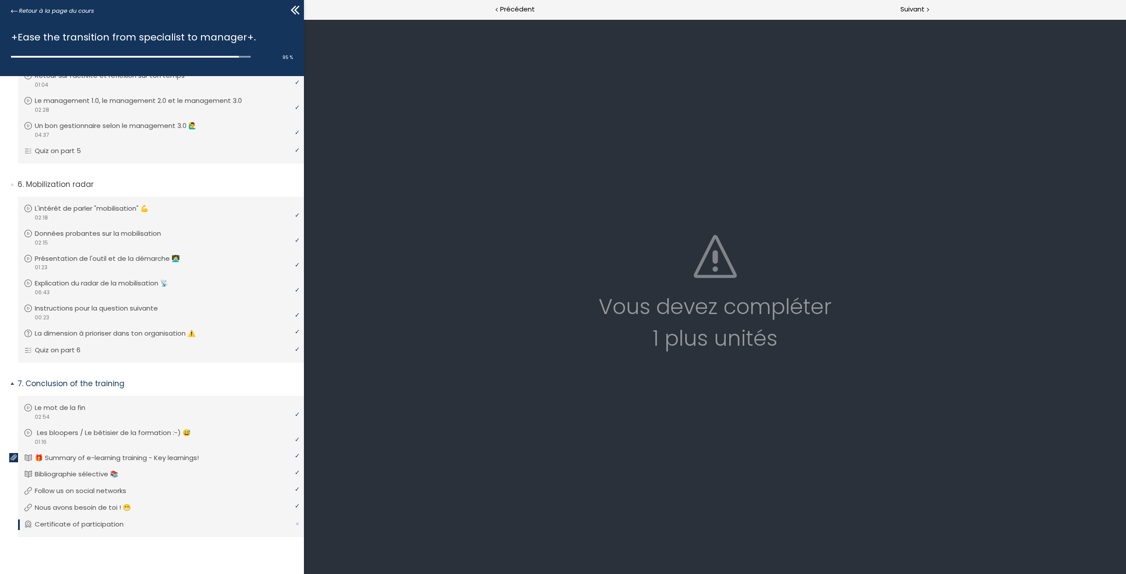
click at [87, 434] on p "Les bloopers / Le bêtisier de la formation :-) 😅" at bounding box center [120, 433] width 167 height 10
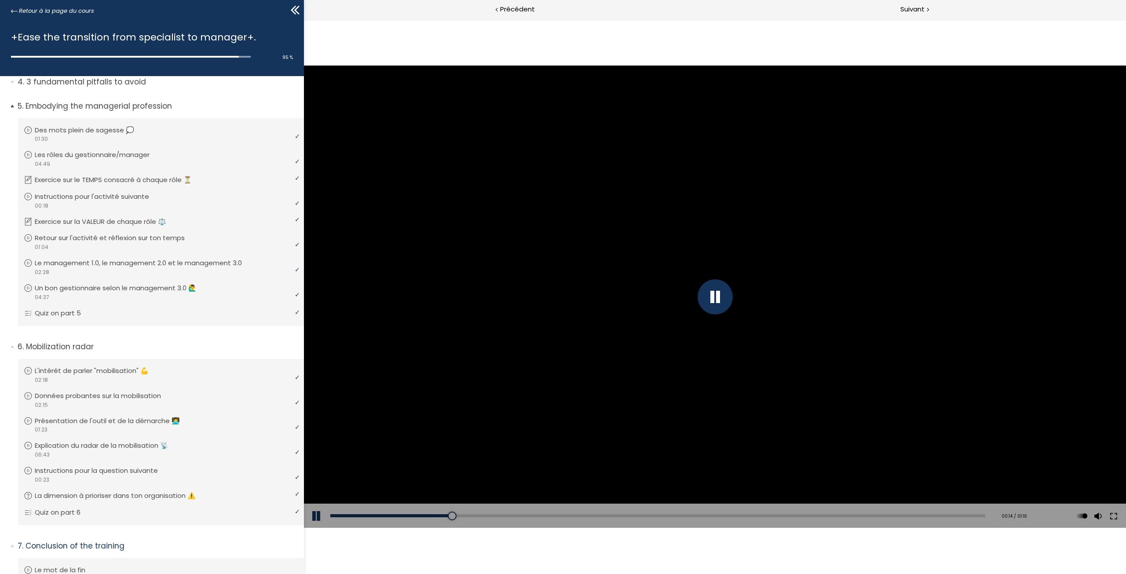
scroll to position [355, 0]
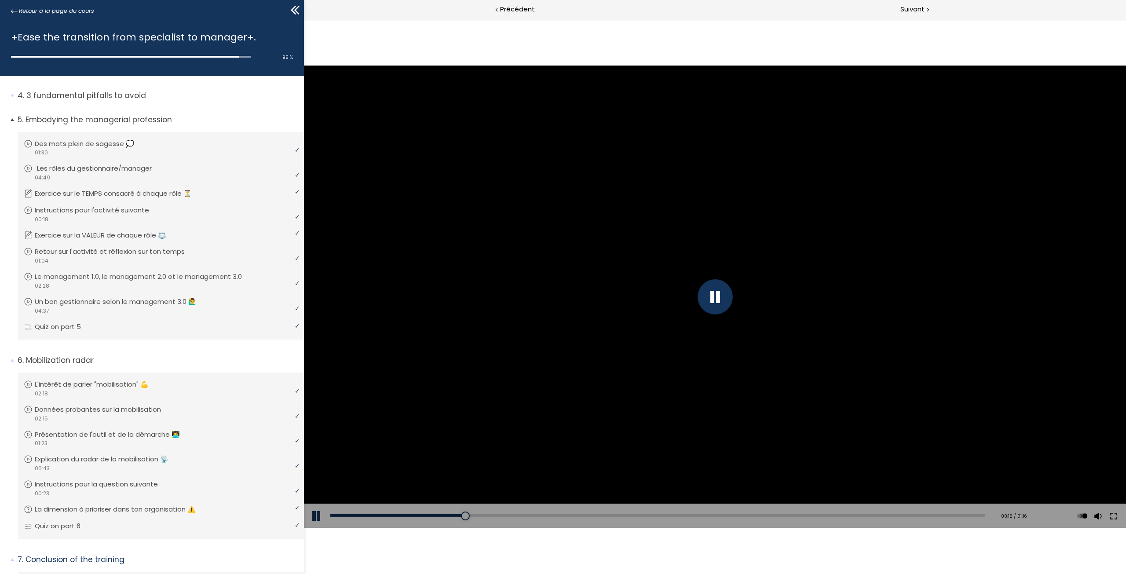
click at [126, 169] on p "Les rôles du gestionnaire/manager" at bounding box center [101, 169] width 128 height 10
click at [125, 142] on p "Des mots plein de sagesse 💭" at bounding box center [93, 144] width 113 height 10
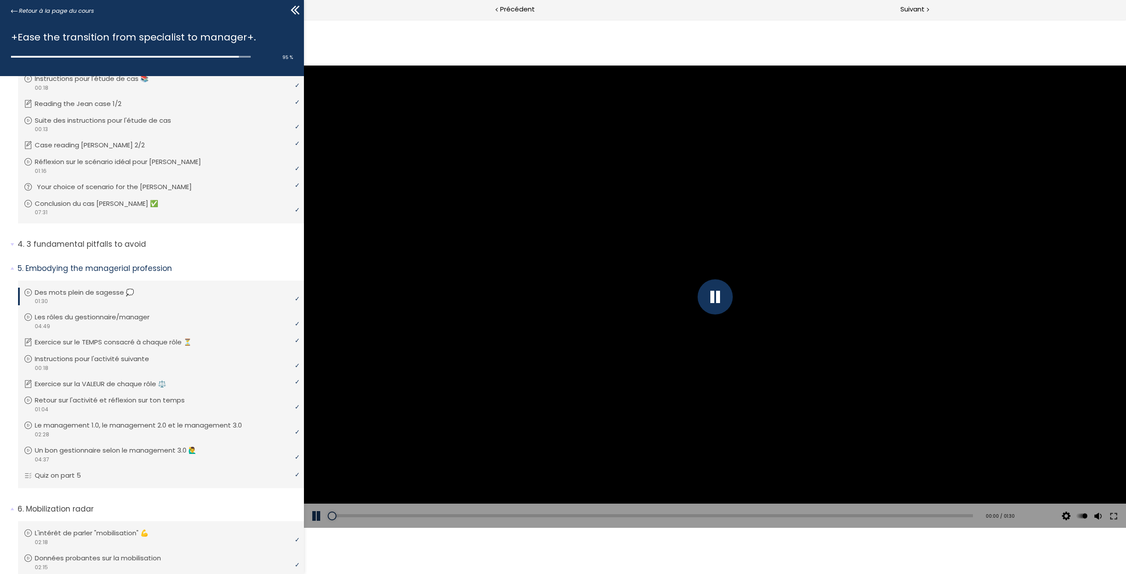
scroll to position [179, 0]
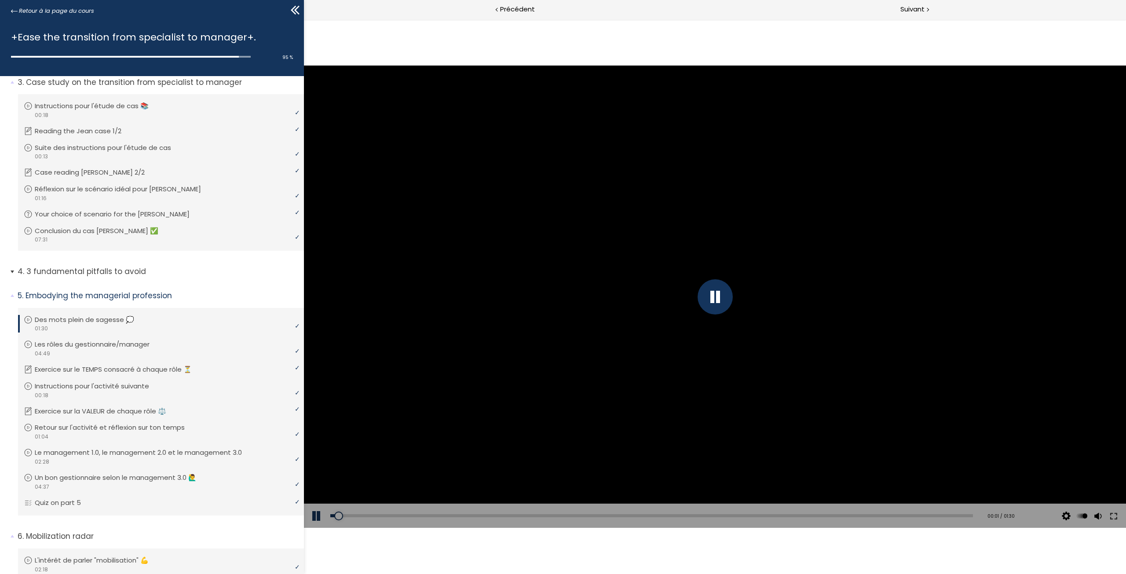
click at [57, 271] on p "3 fundamental pitfalls to avoid" at bounding box center [158, 271] width 280 height 11
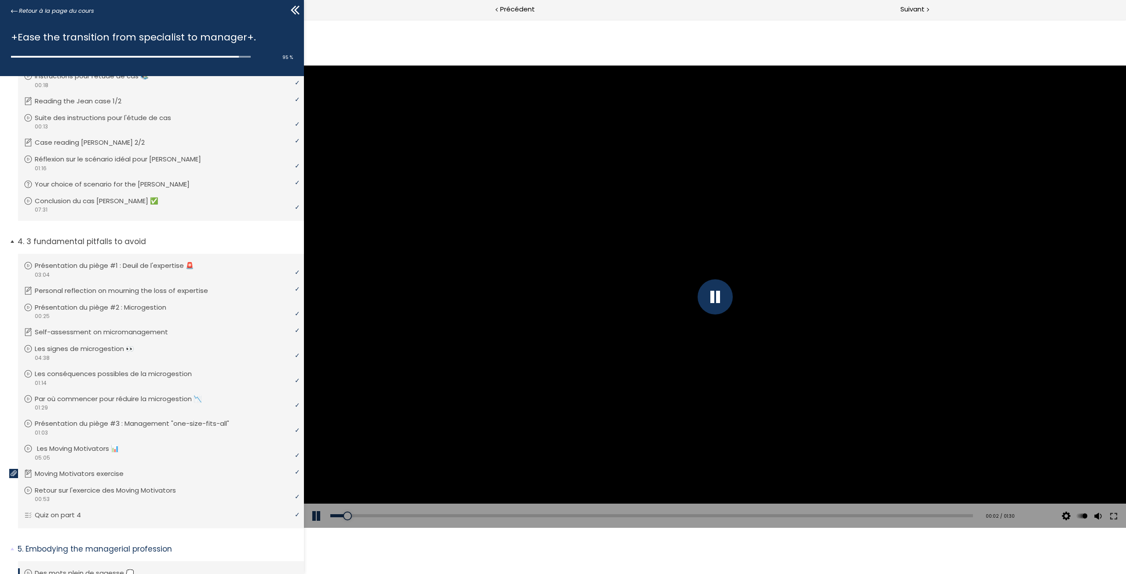
scroll to position [223, 0]
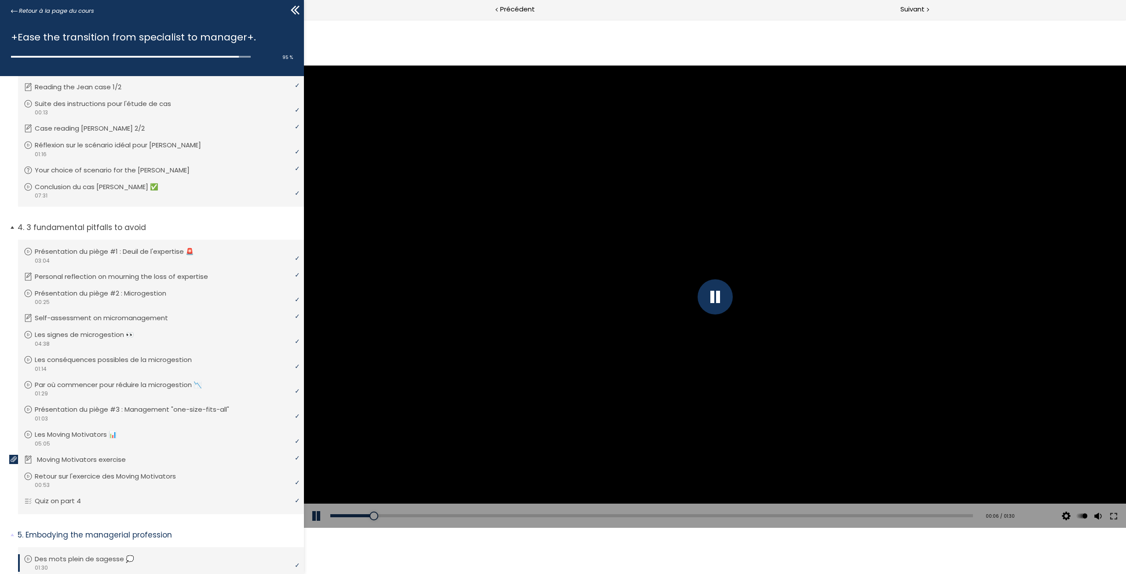
click at [84, 460] on p "Moving Motivators exercise" at bounding box center [88, 460] width 102 height 10
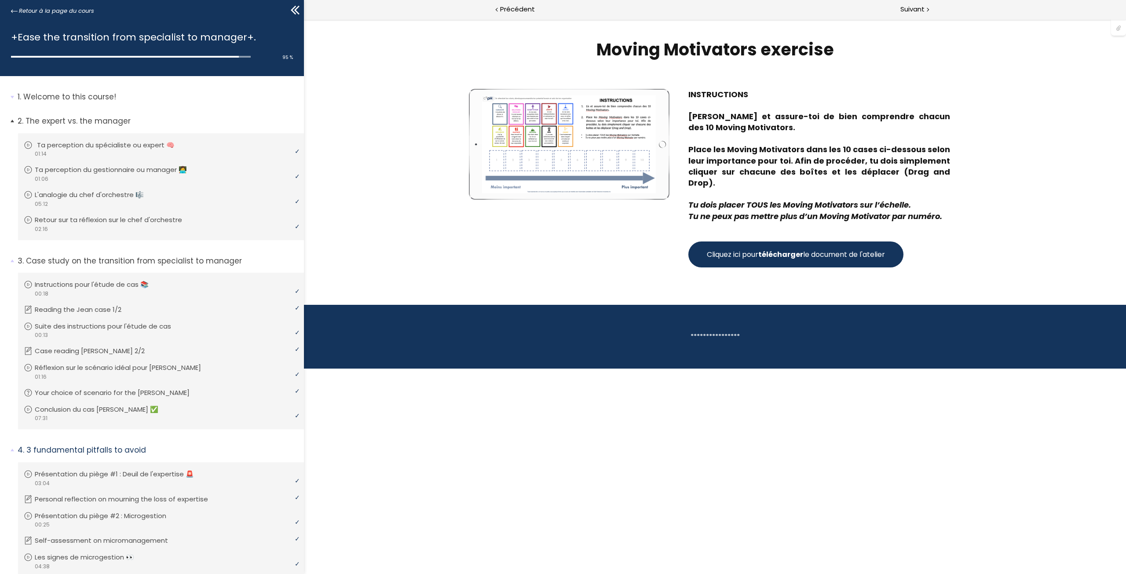
click at [194, 140] on link "Ta perception du spécialiste ou expert 🧠" at bounding box center [160, 145] width 272 height 10
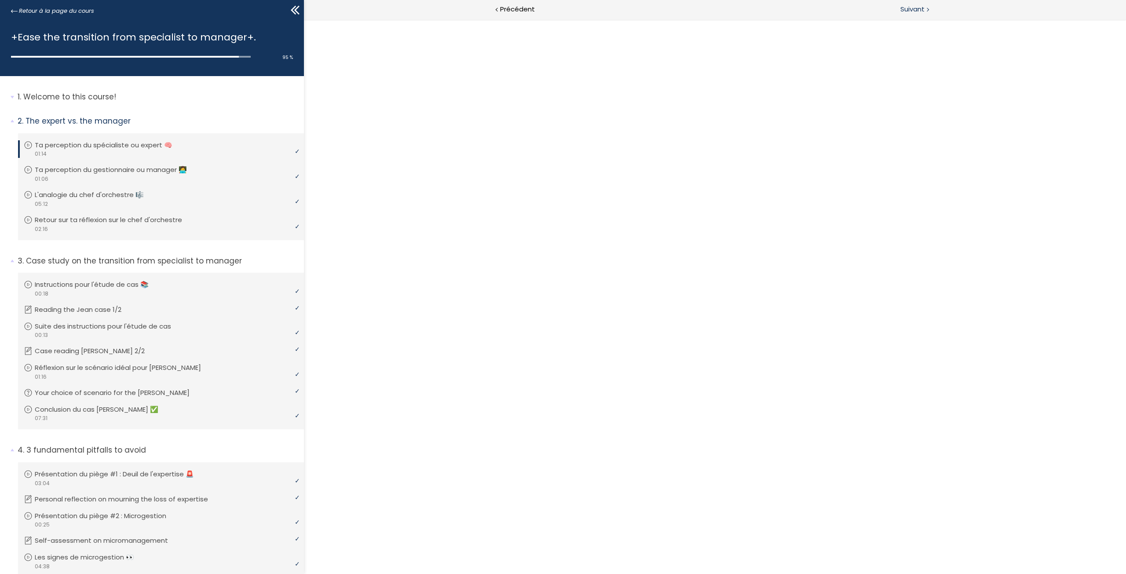
click at [929, 6] on div at bounding box center [927, 9] width 3 height 11
click at [928, 7] on div at bounding box center [927, 9] width 3 height 11
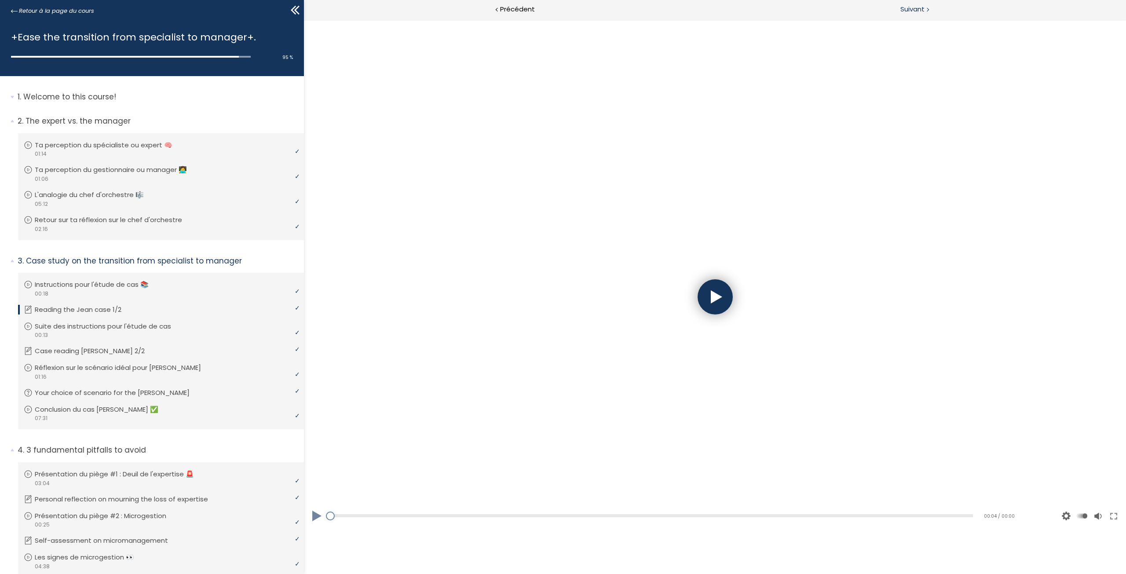
click at [928, 7] on div at bounding box center [927, 9] width 3 height 11
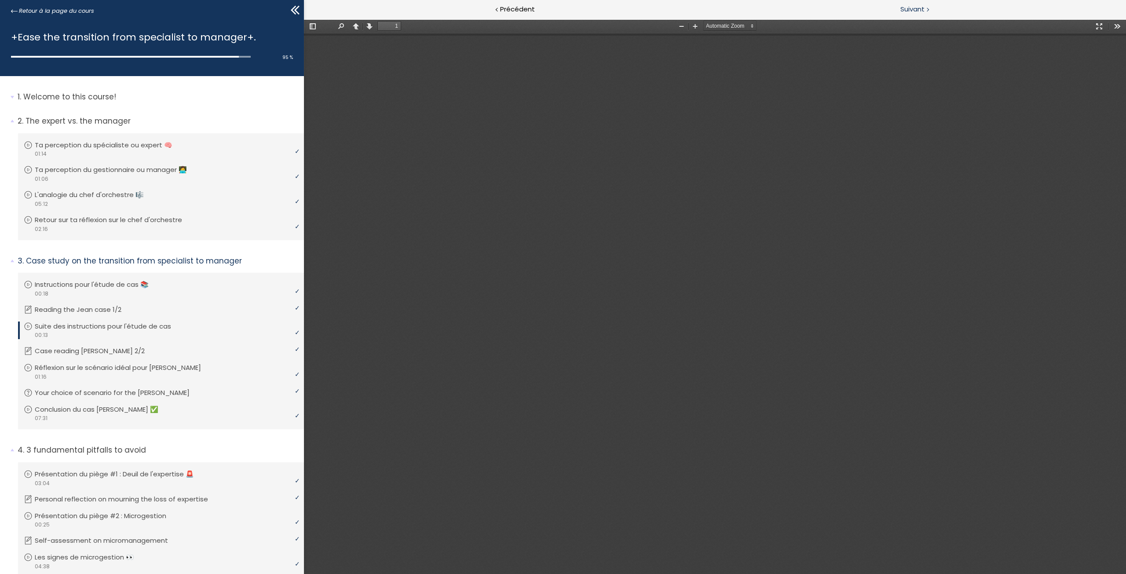
click at [928, 7] on div at bounding box center [927, 9] width 3 height 11
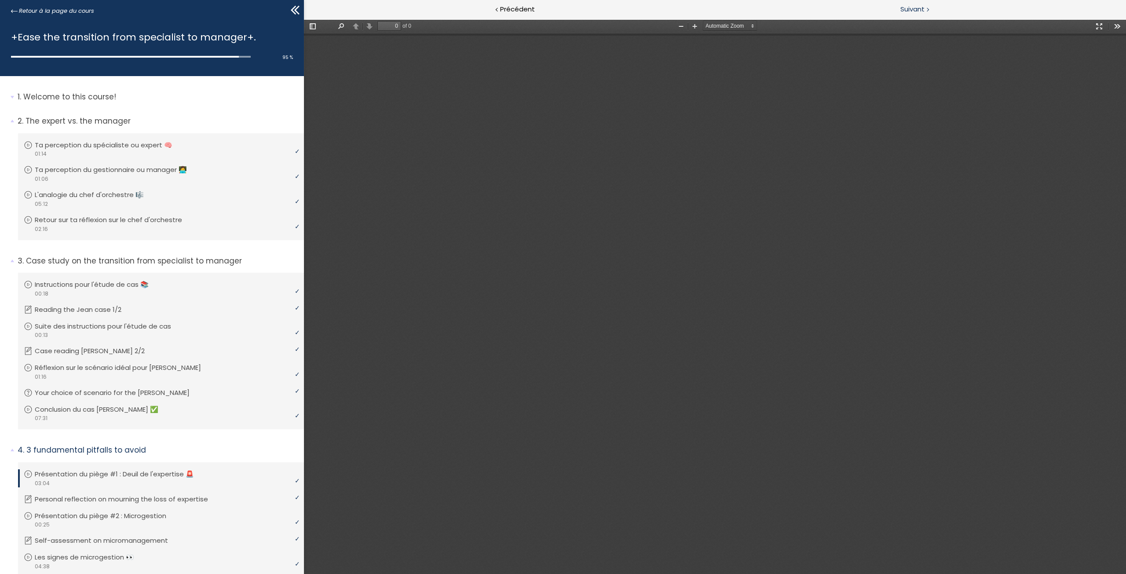
click at [928, 7] on div at bounding box center [927, 9] width 3 height 11
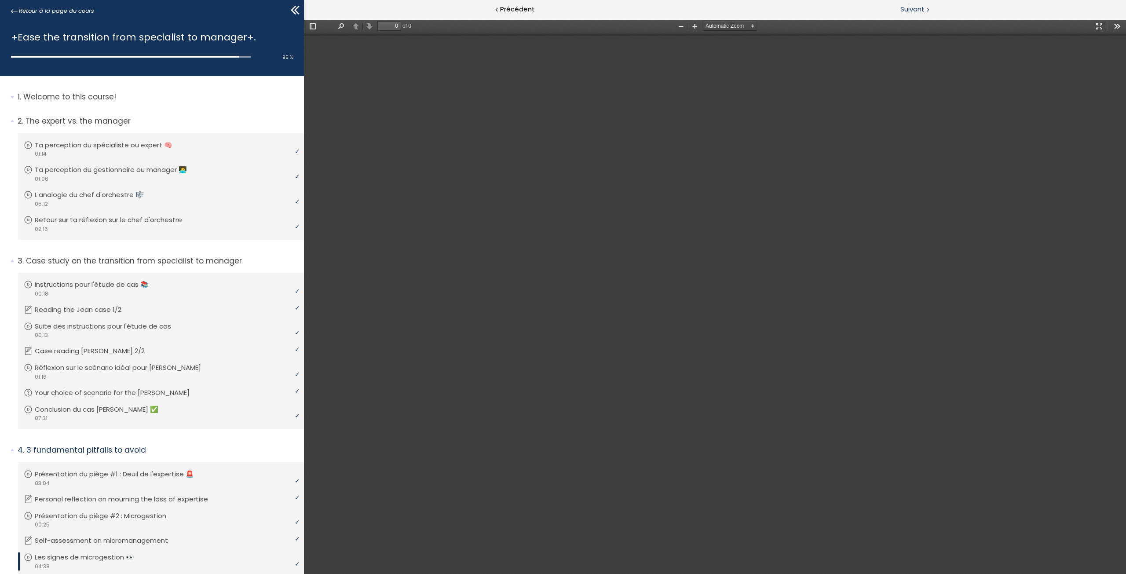
click at [928, 7] on div at bounding box center [927, 9] width 3 height 11
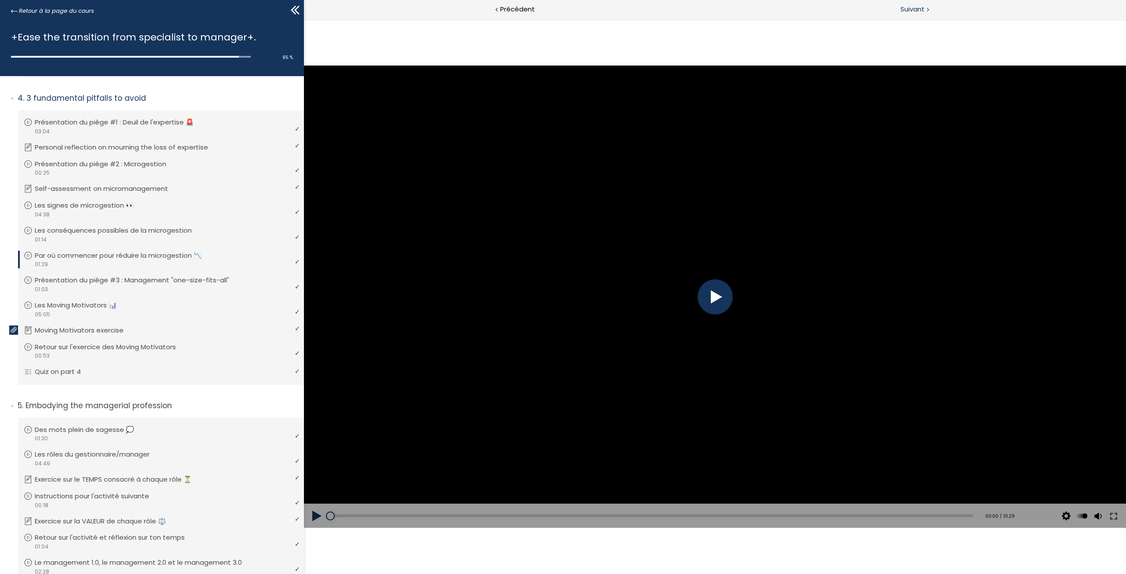
click at [912, 11] on span "Suivant" at bounding box center [913, 9] width 24 height 11
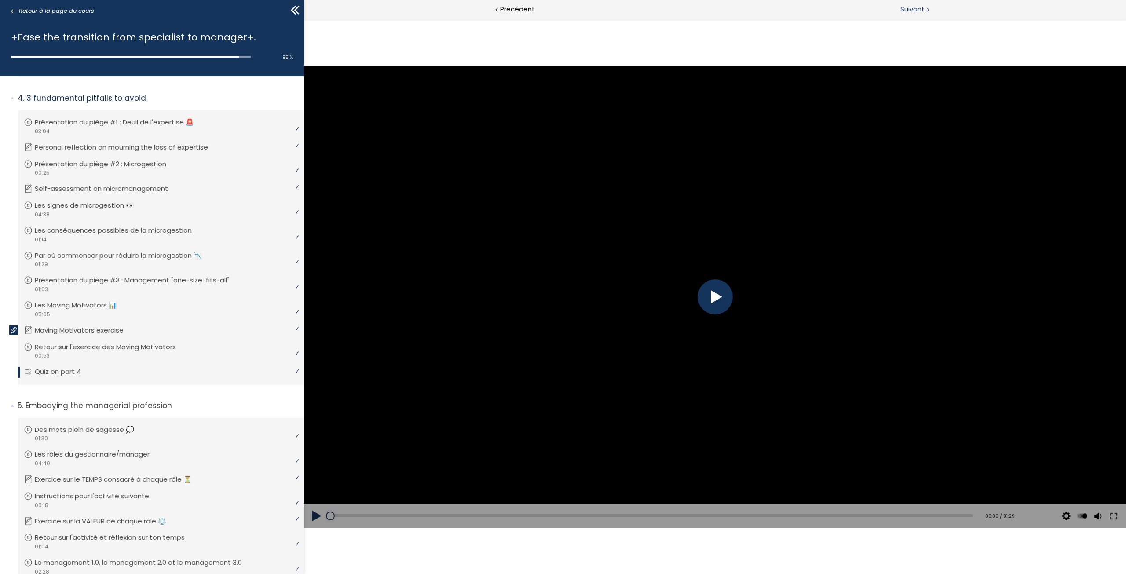
click at [912, 11] on span "Suivant" at bounding box center [913, 9] width 24 height 11
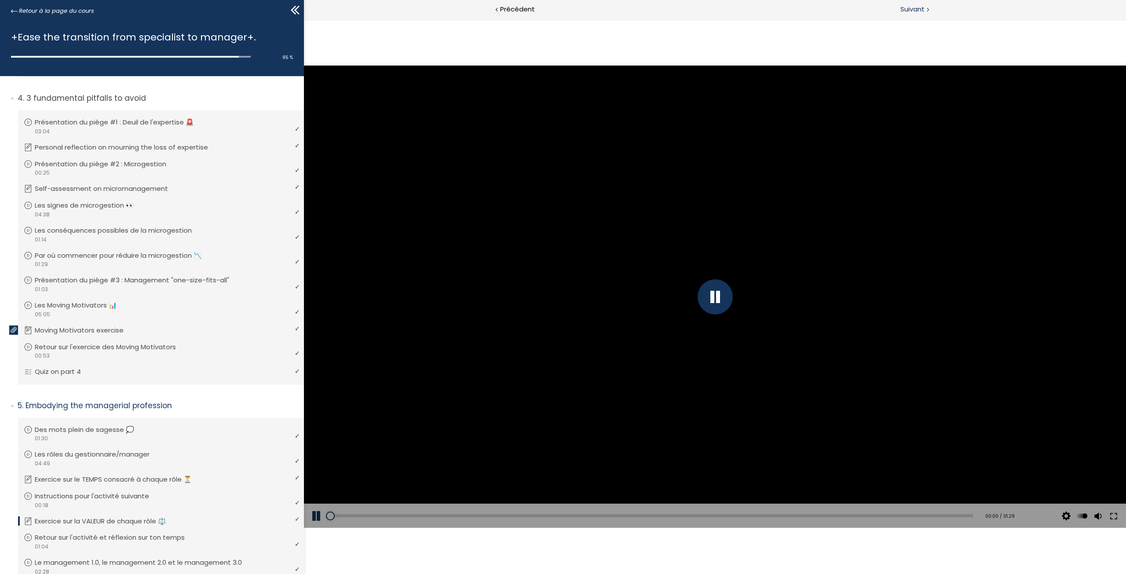
click at [912, 11] on span "Suivant" at bounding box center [913, 9] width 24 height 11
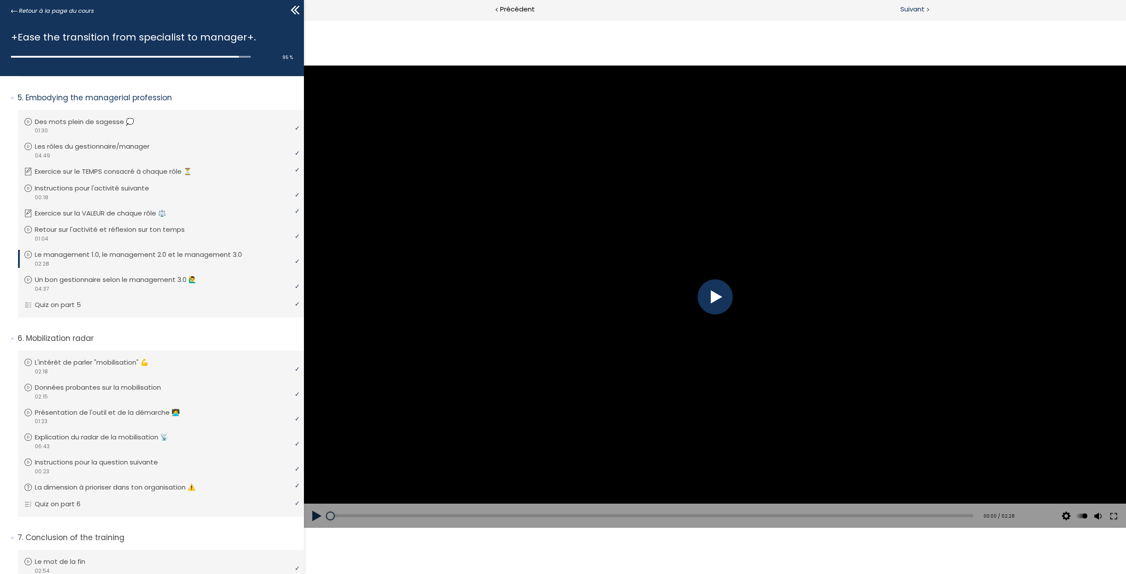
click at [923, 10] on span "Suivant" at bounding box center [913, 9] width 24 height 11
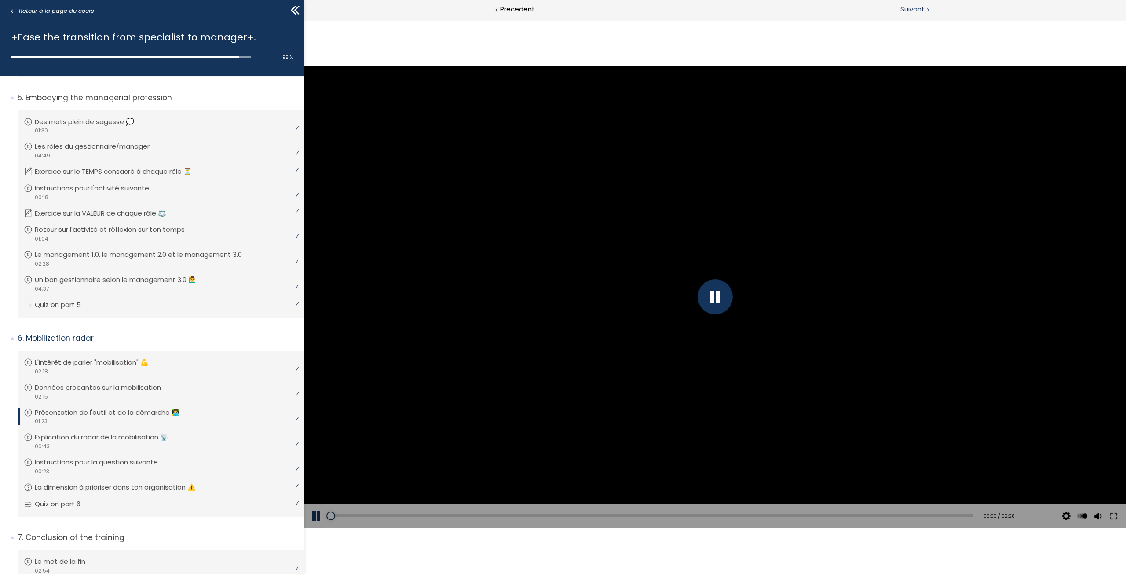
click at [920, 7] on span "Suivant" at bounding box center [913, 9] width 24 height 11
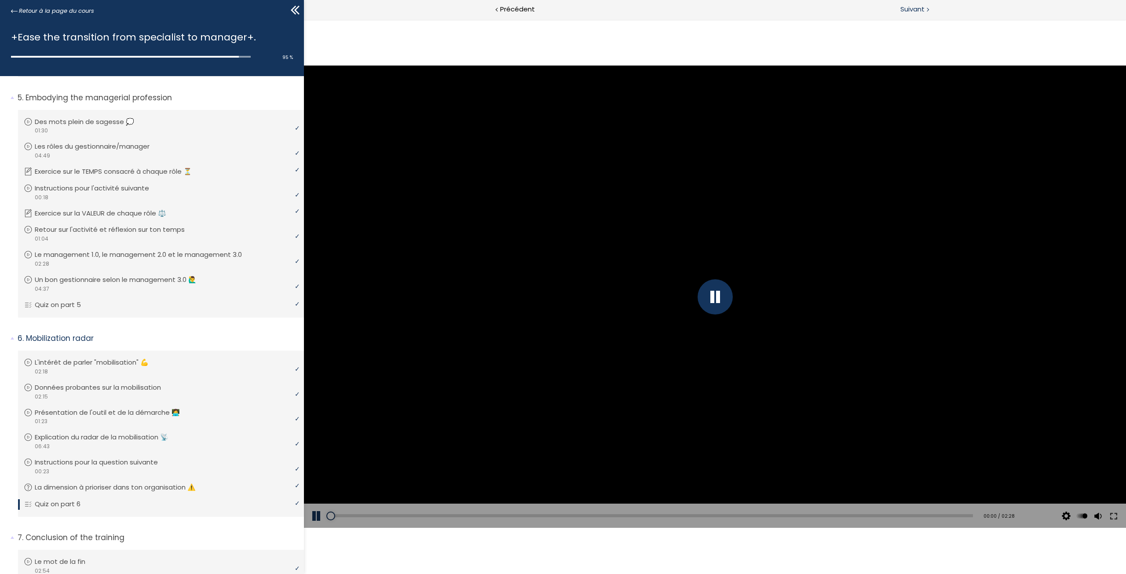
click at [920, 7] on span "Suivant" at bounding box center [913, 9] width 24 height 11
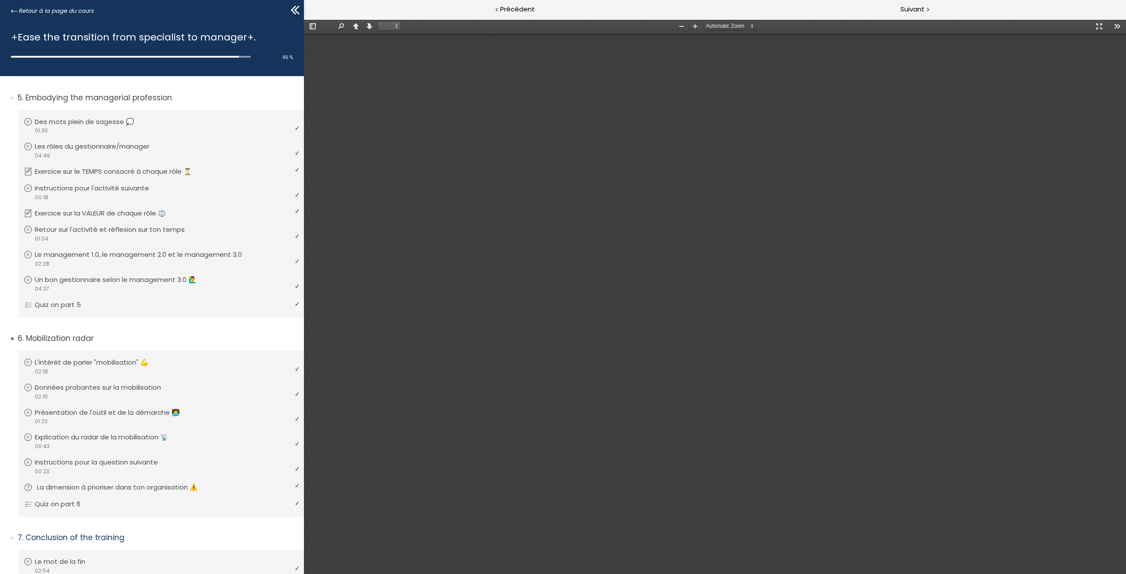
scroll to position [814, 0]
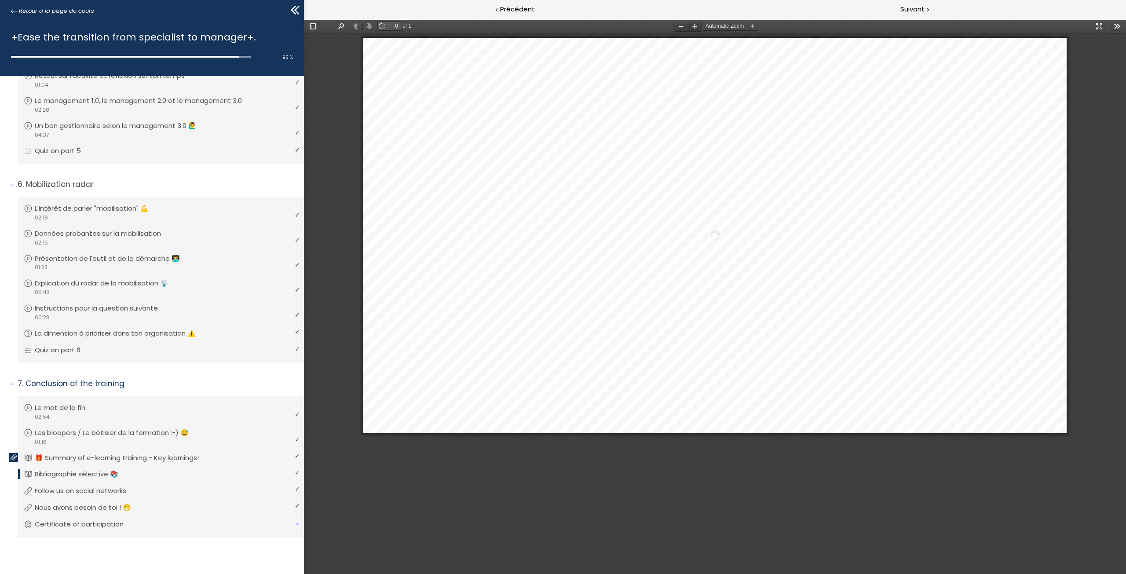
type input "1"
click at [922, 7] on span "Suivant" at bounding box center [913, 9] width 24 height 11
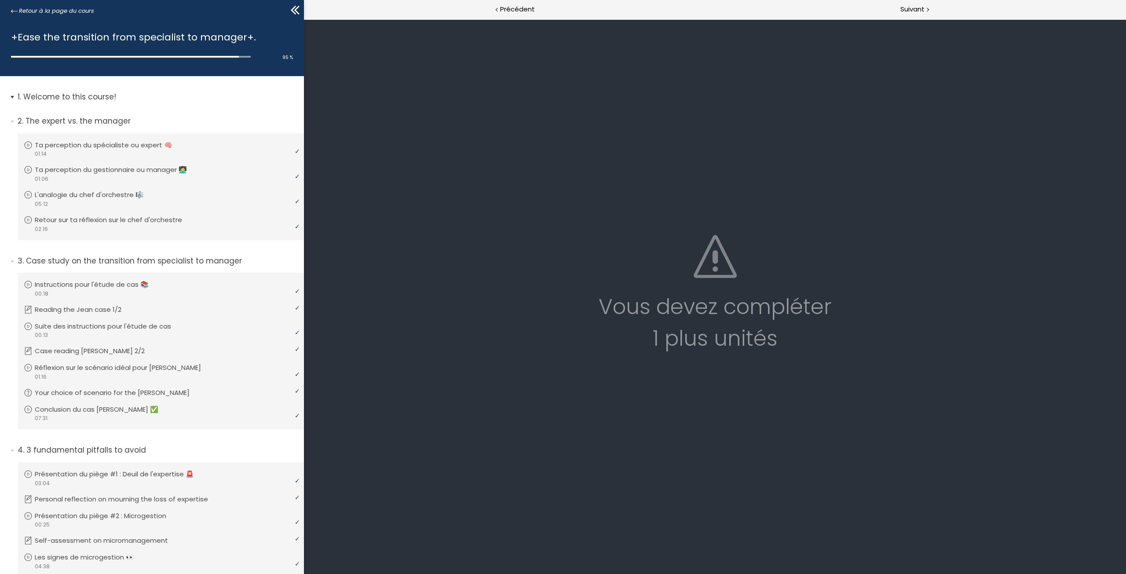
click at [11, 97] on span "1. Welcome to this course!" at bounding box center [157, 101] width 293 height 18
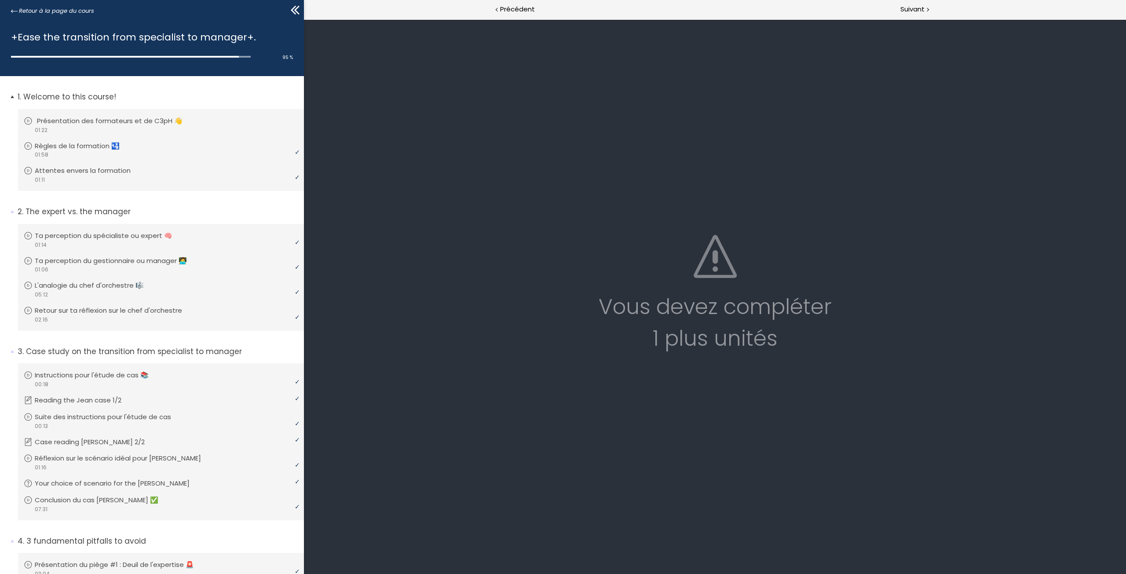
click at [129, 109] on li "Vous devez avoir terminé l'unité (Présentation des formateurs et de C3pH 👋) pou…" at bounding box center [161, 125] width 286 height 32
click at [134, 130] on div "video 01:22" at bounding box center [160, 130] width 272 height 8
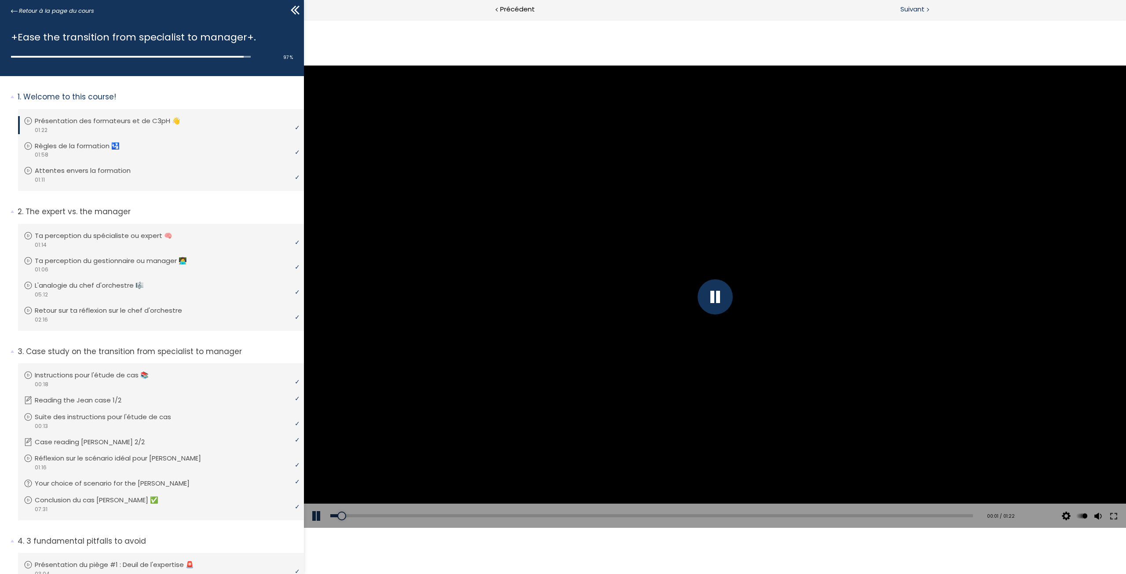
drag, startPoint x: 915, startPoint y: 7, endPoint x: 34, endPoint y: 165, distance: 895.1
click at [915, 7] on span "Suivant" at bounding box center [913, 9] width 24 height 11
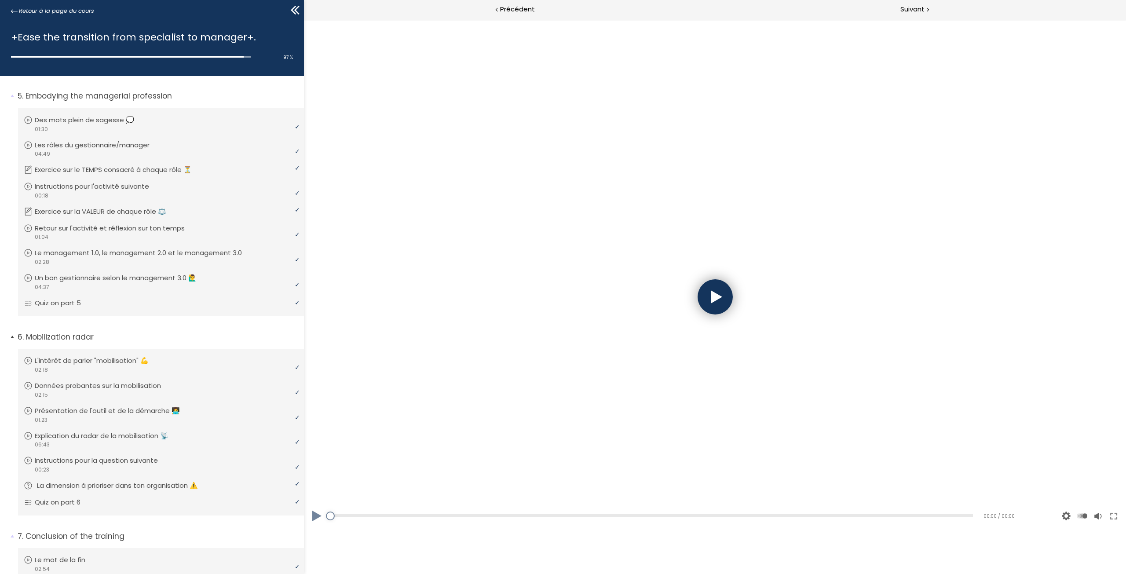
scroll to position [905, 0]
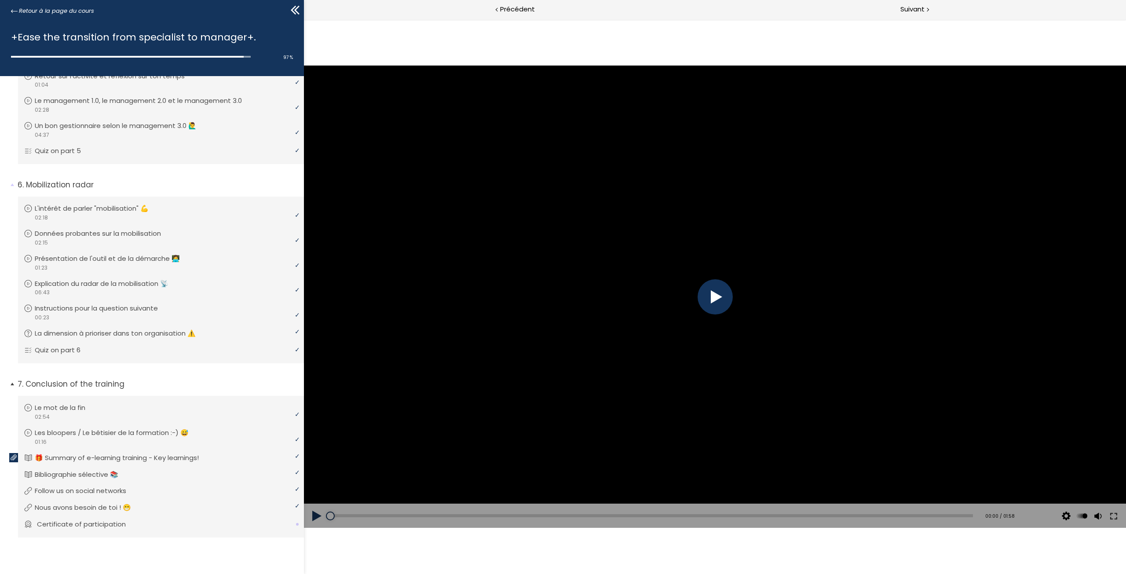
click at [136, 529] on div "certificate of completion" at bounding box center [160, 529] width 272 height 1
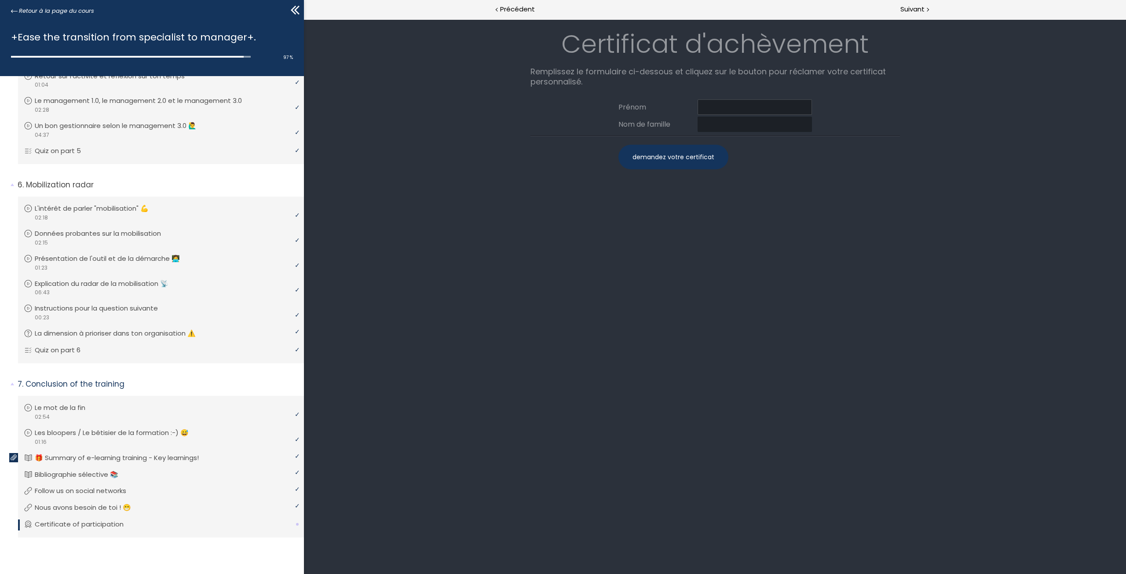
click at [772, 107] on input at bounding box center [755, 106] width 114 height 15
type input "Yuankang"
type input "Lu"
click at [680, 153] on div "demandez votre certificat" at bounding box center [674, 157] width 110 height 25
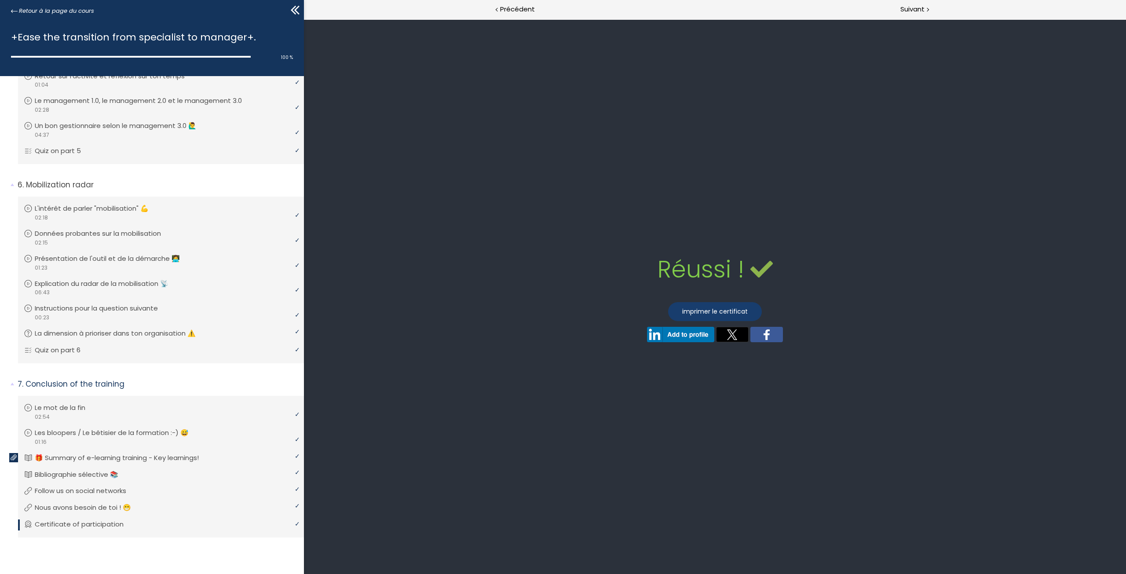
click at [718, 312] on link "imprimer le certificat" at bounding box center [715, 311] width 94 height 19
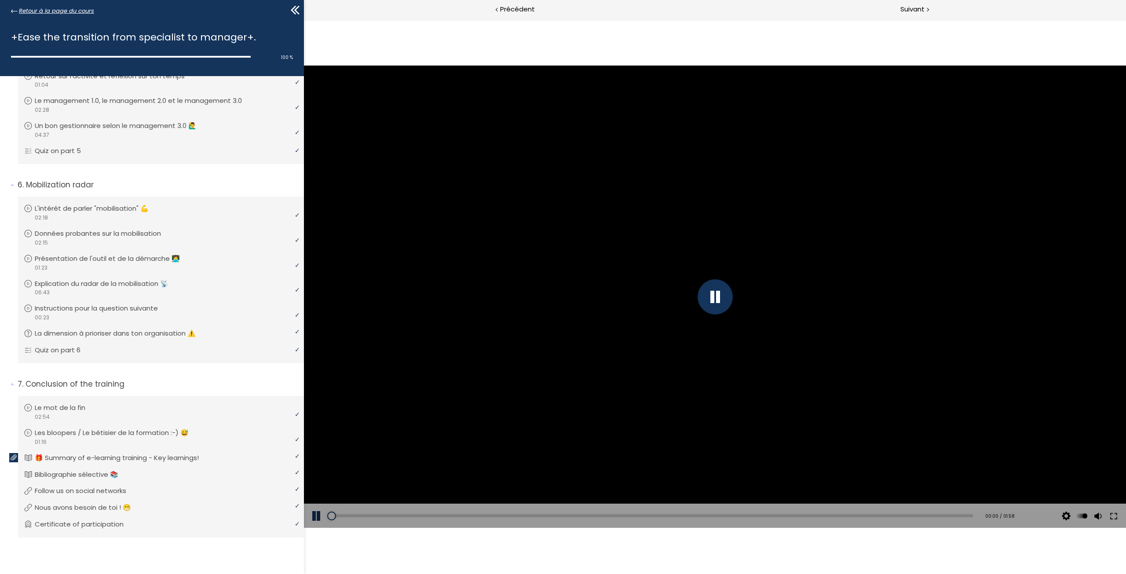
click at [80, 9] on span "Retour à la page du cours" at bounding box center [56, 11] width 75 height 10
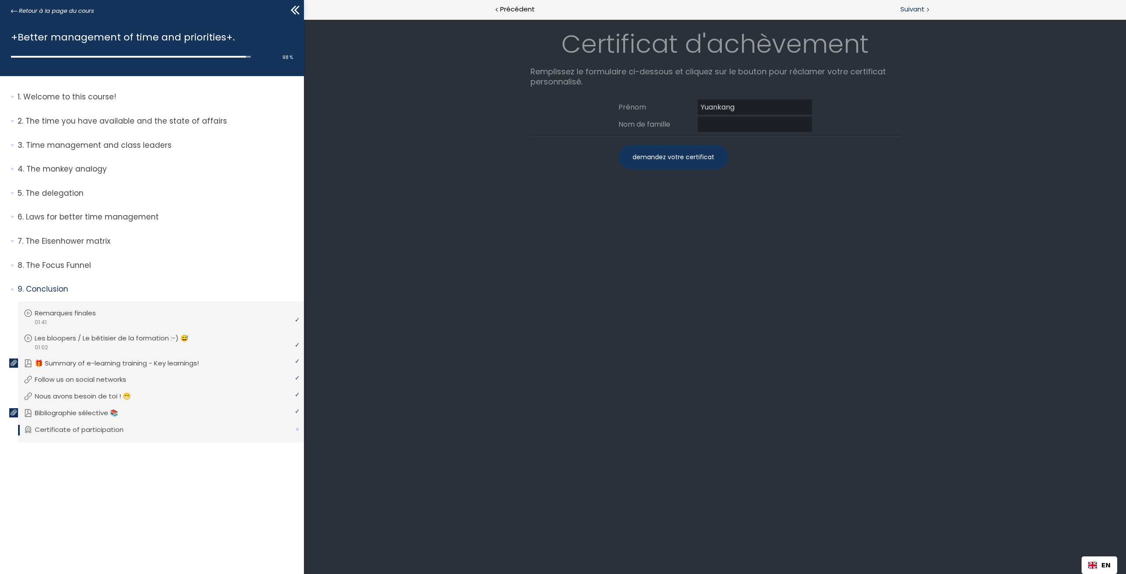
type input "Yuankang"
type input "Lu"
click at [668, 153] on div "demandez votre certificat" at bounding box center [674, 157] width 110 height 25
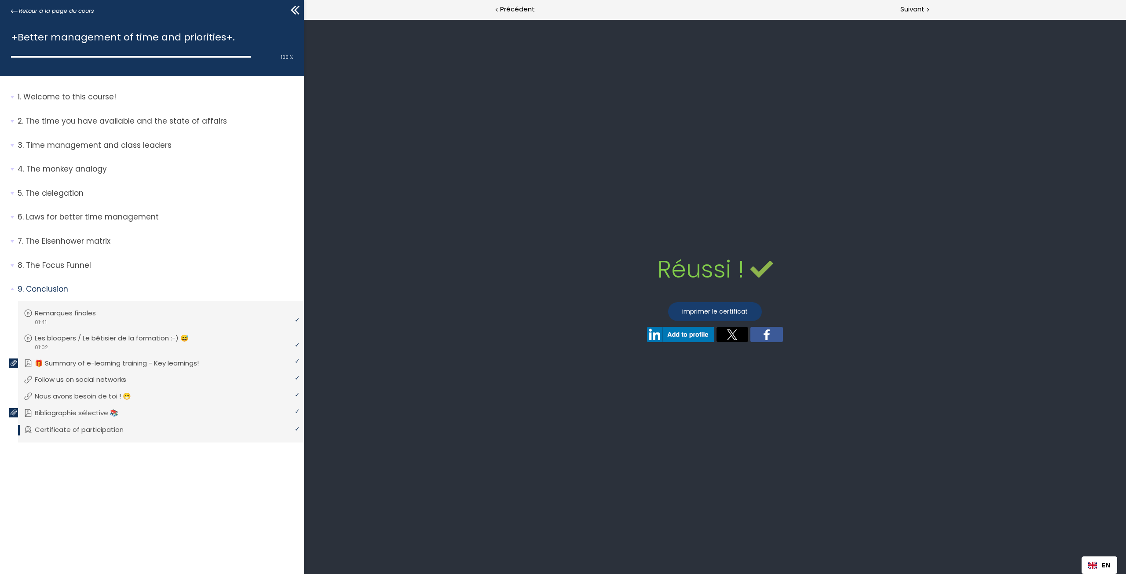
click at [715, 308] on link "imprimer le certificat" at bounding box center [715, 311] width 94 height 19
click at [440, 163] on div "Réussi ! Echoué ! Réponse correcte. Réponse incorrecte." at bounding box center [715, 296] width 805 height 555
